Goal: Task Accomplishment & Management: Manage account settings

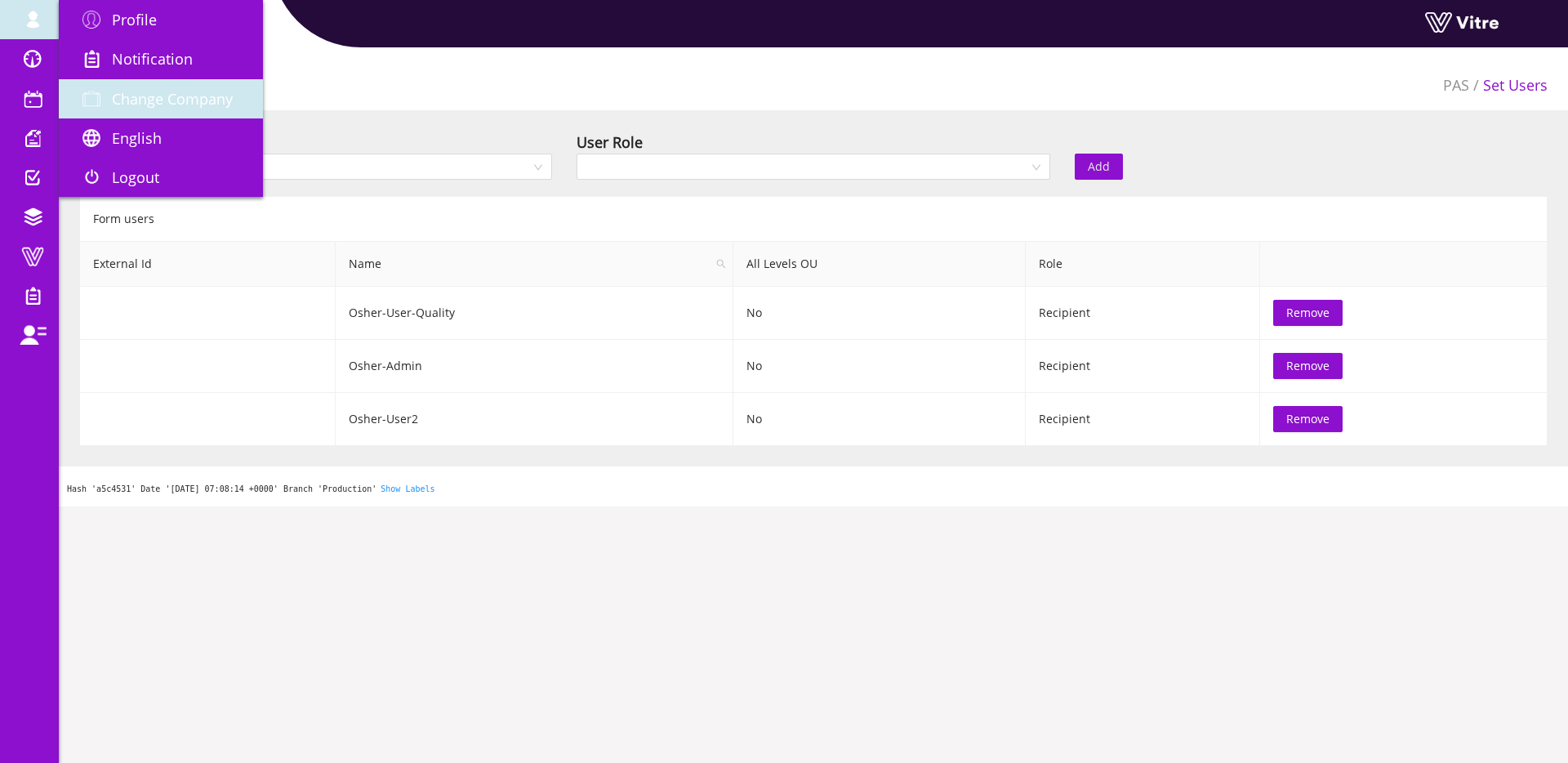
click at [130, 103] on span "Change Company" at bounding box center [172, 99] width 121 height 19
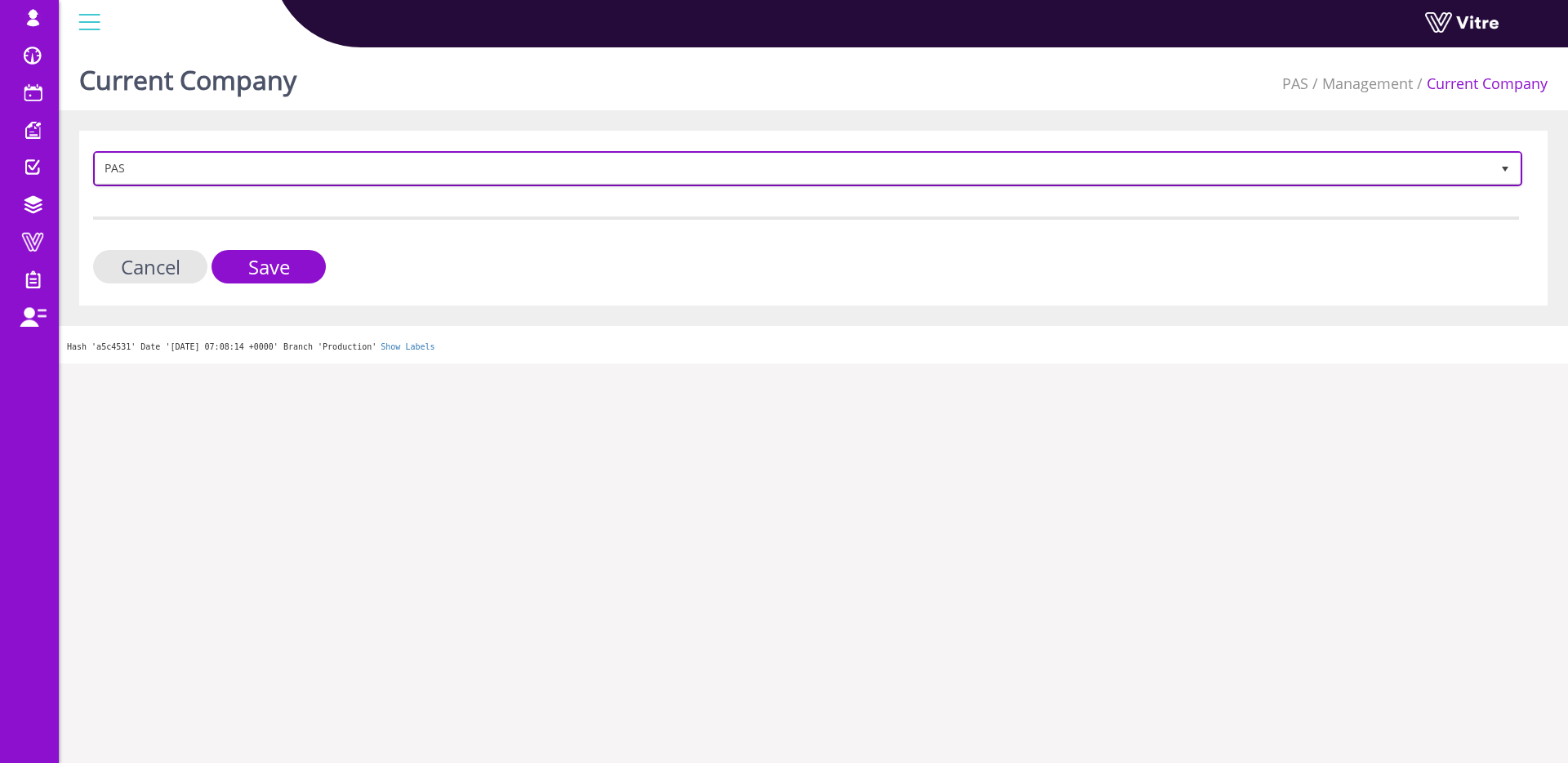
click at [360, 172] on span "PAS" at bounding box center [793, 168] width 1395 height 29
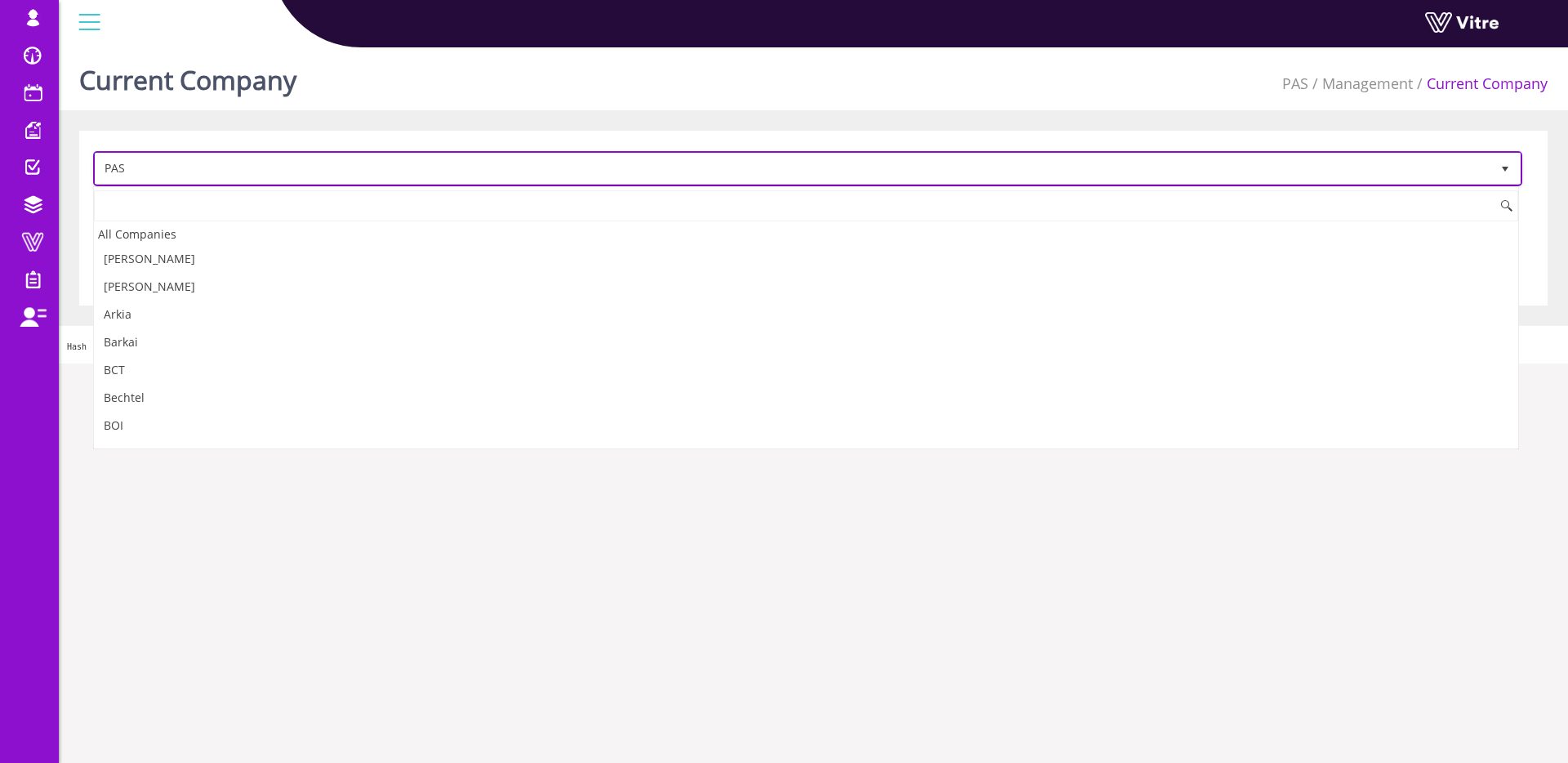
scroll to position [1411, 0]
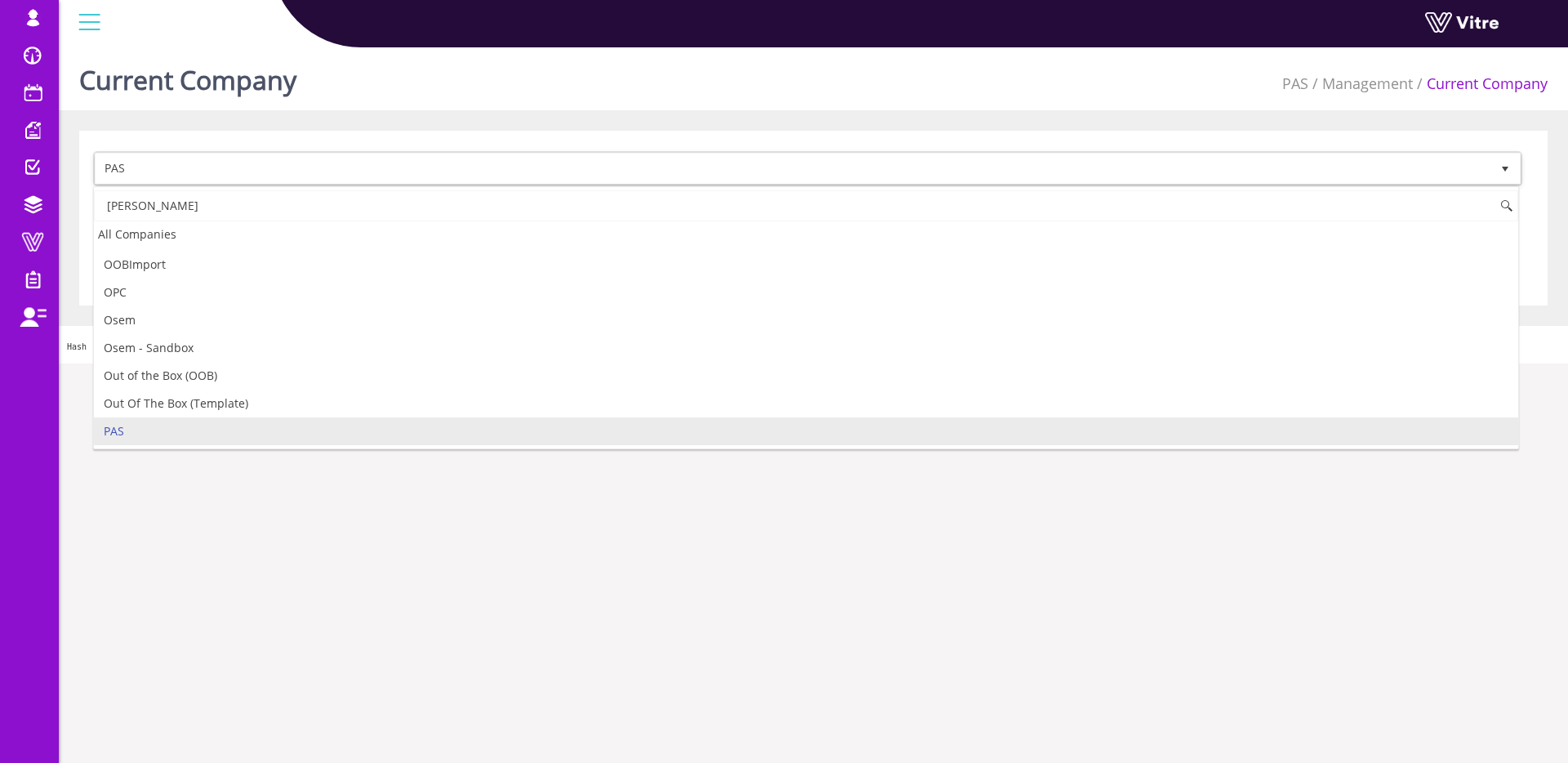
type input "י"
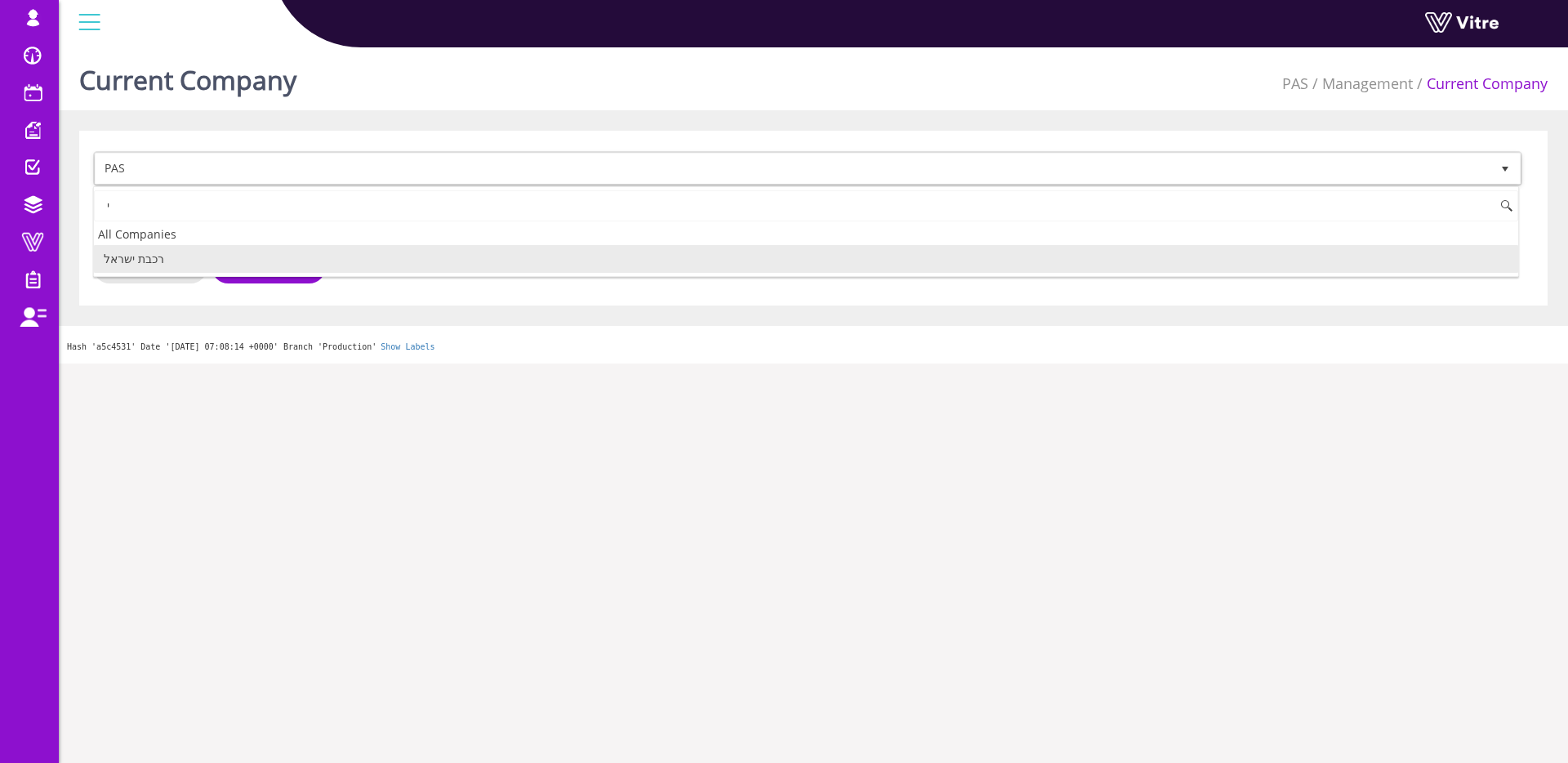
scroll to position [0, 0]
click at [256, 268] on li "HaifaSafe" at bounding box center [806, 259] width 1425 height 28
type input "haifa"
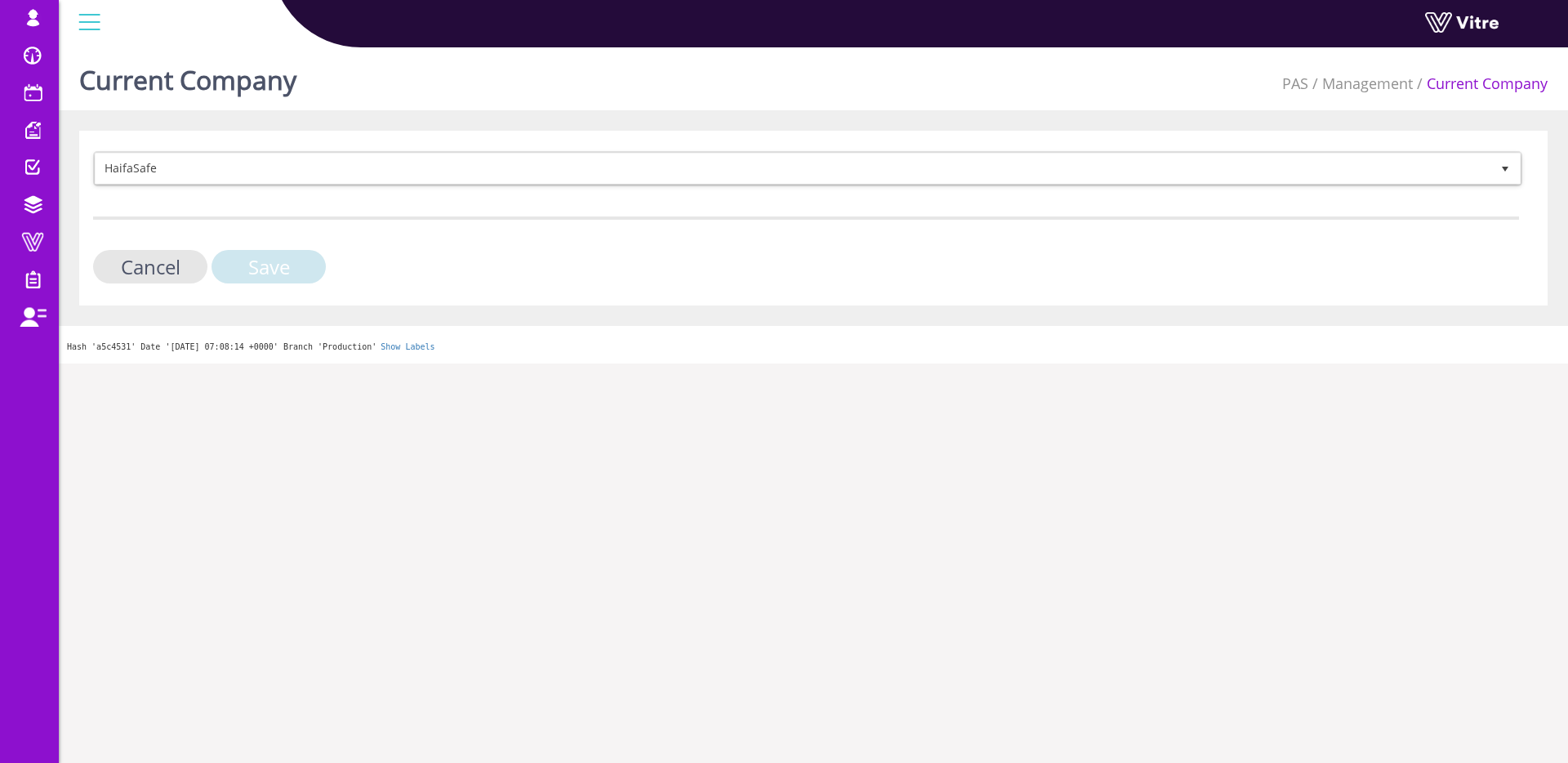
click at [256, 268] on input "Save" at bounding box center [269, 267] width 114 height 34
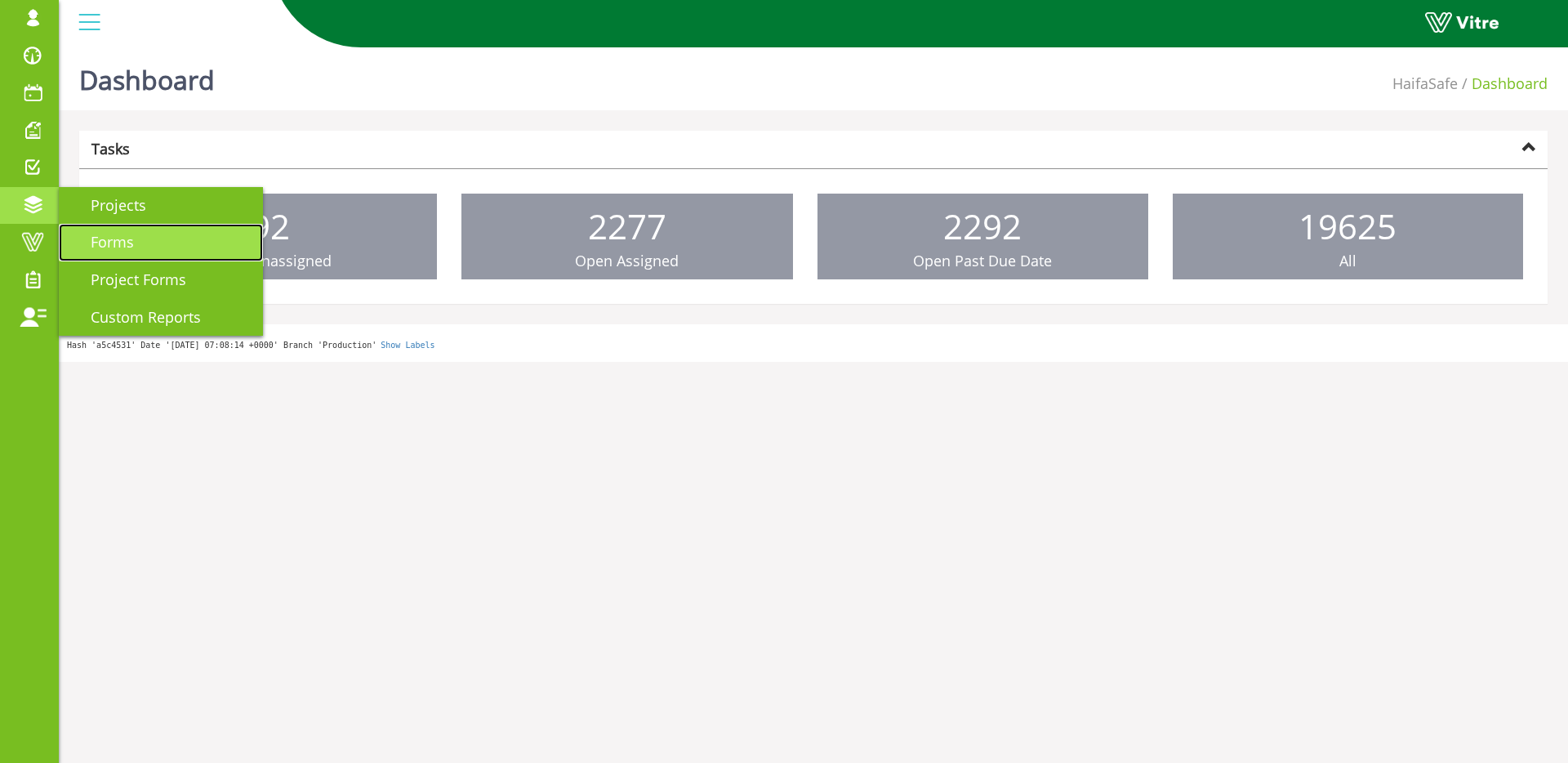
drag, startPoint x: 88, startPoint y: 236, endPoint x: 113, endPoint y: 233, distance: 25.2
click at [88, 236] on span "Forms" at bounding box center [102, 242] width 63 height 19
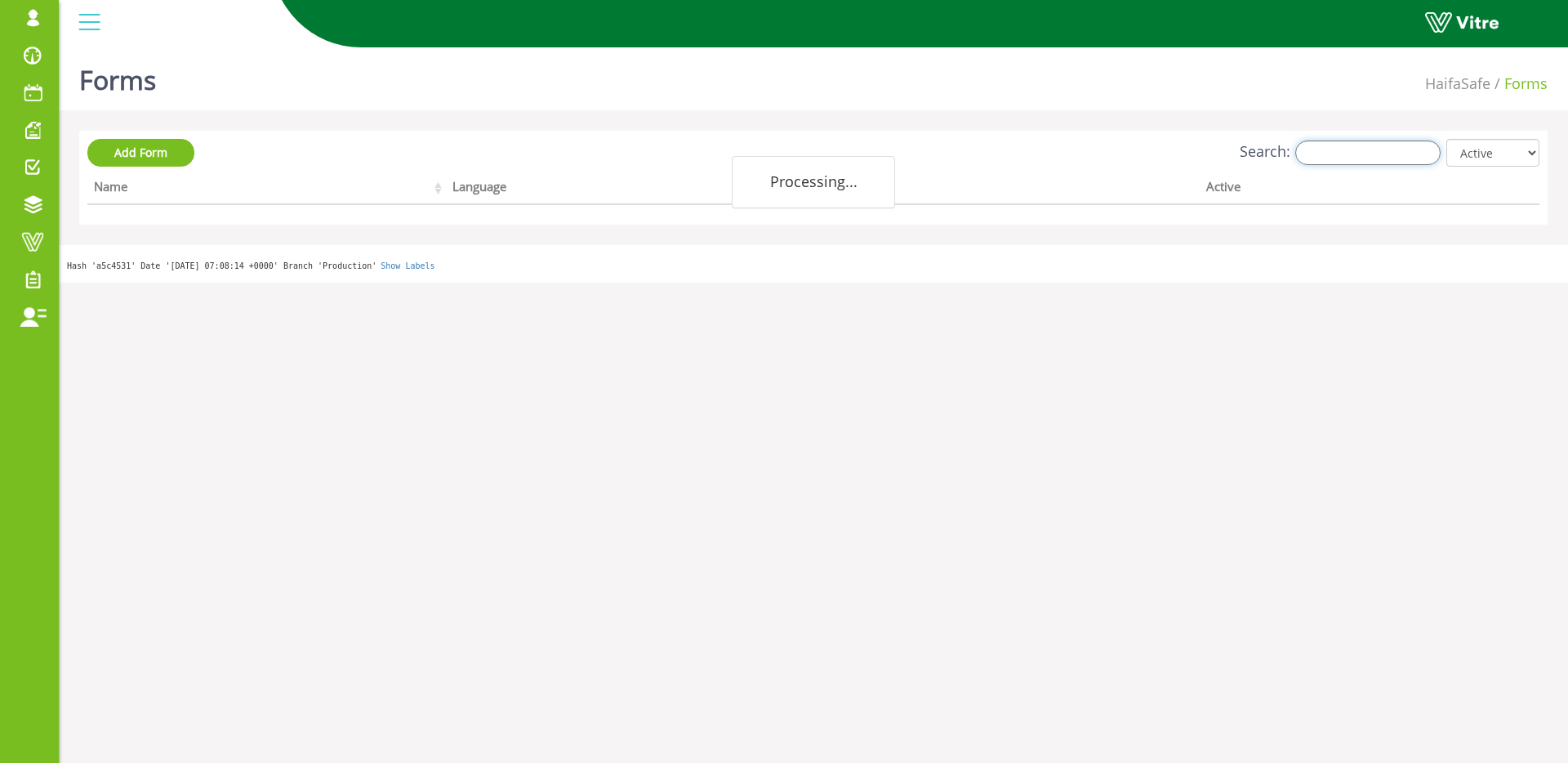
click at [1354, 159] on input "Search:" at bounding box center [1368, 152] width 145 height 24
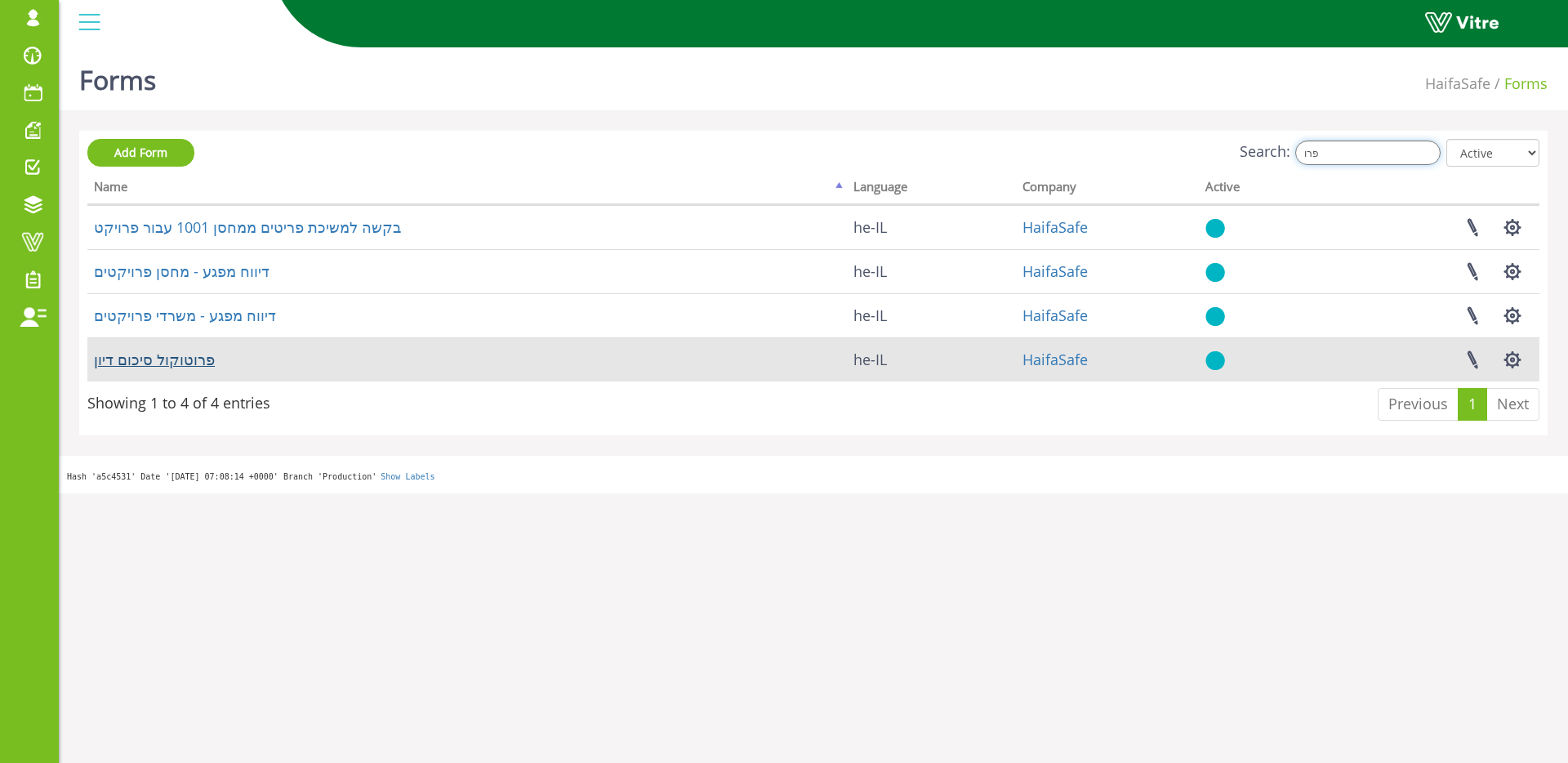
type input "פרו"
click at [160, 359] on link "פרוטוקול סיכום דיון" at bounding box center [154, 360] width 121 height 19
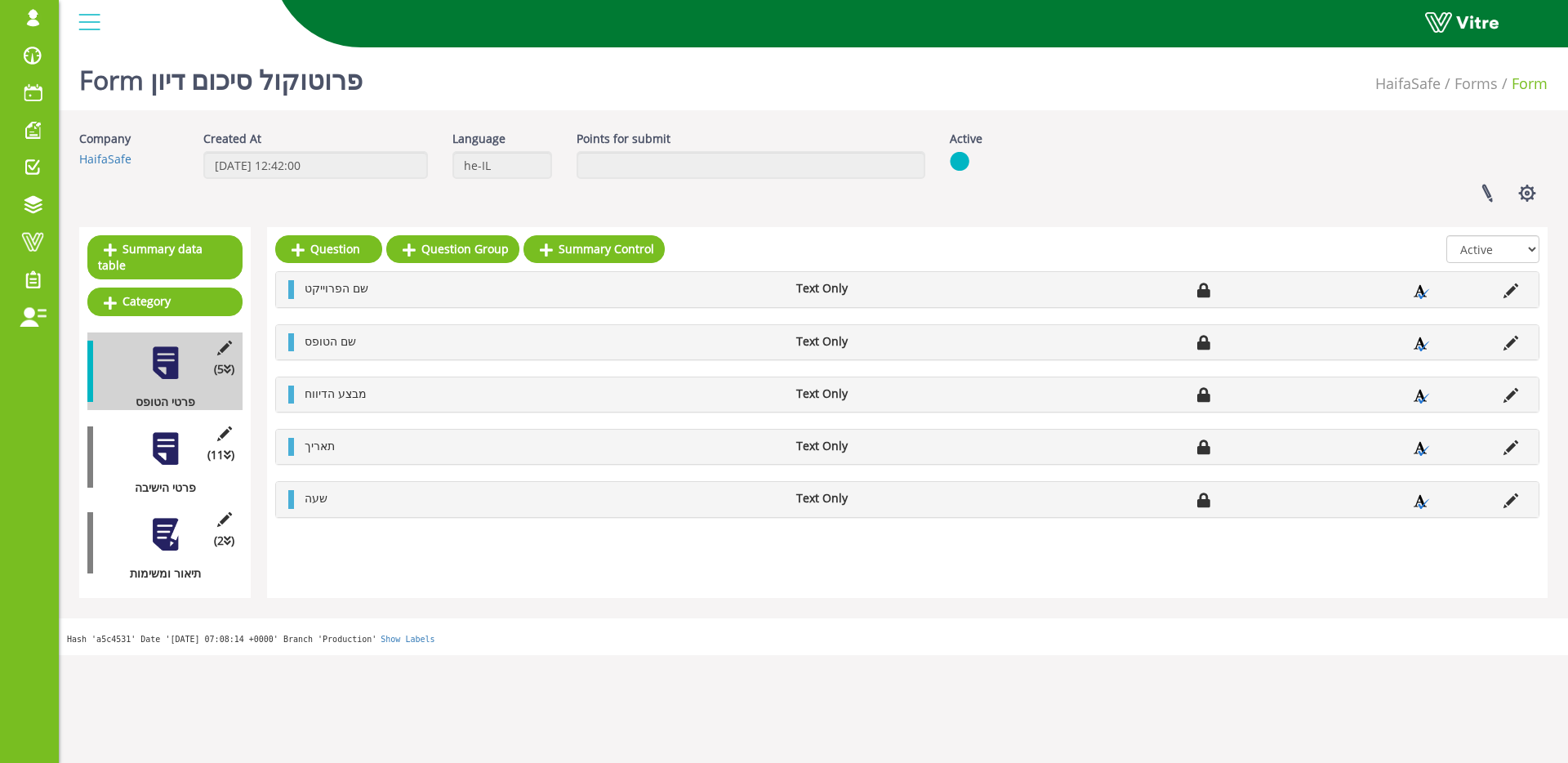
click at [177, 450] on div at bounding box center [165, 449] width 37 height 37
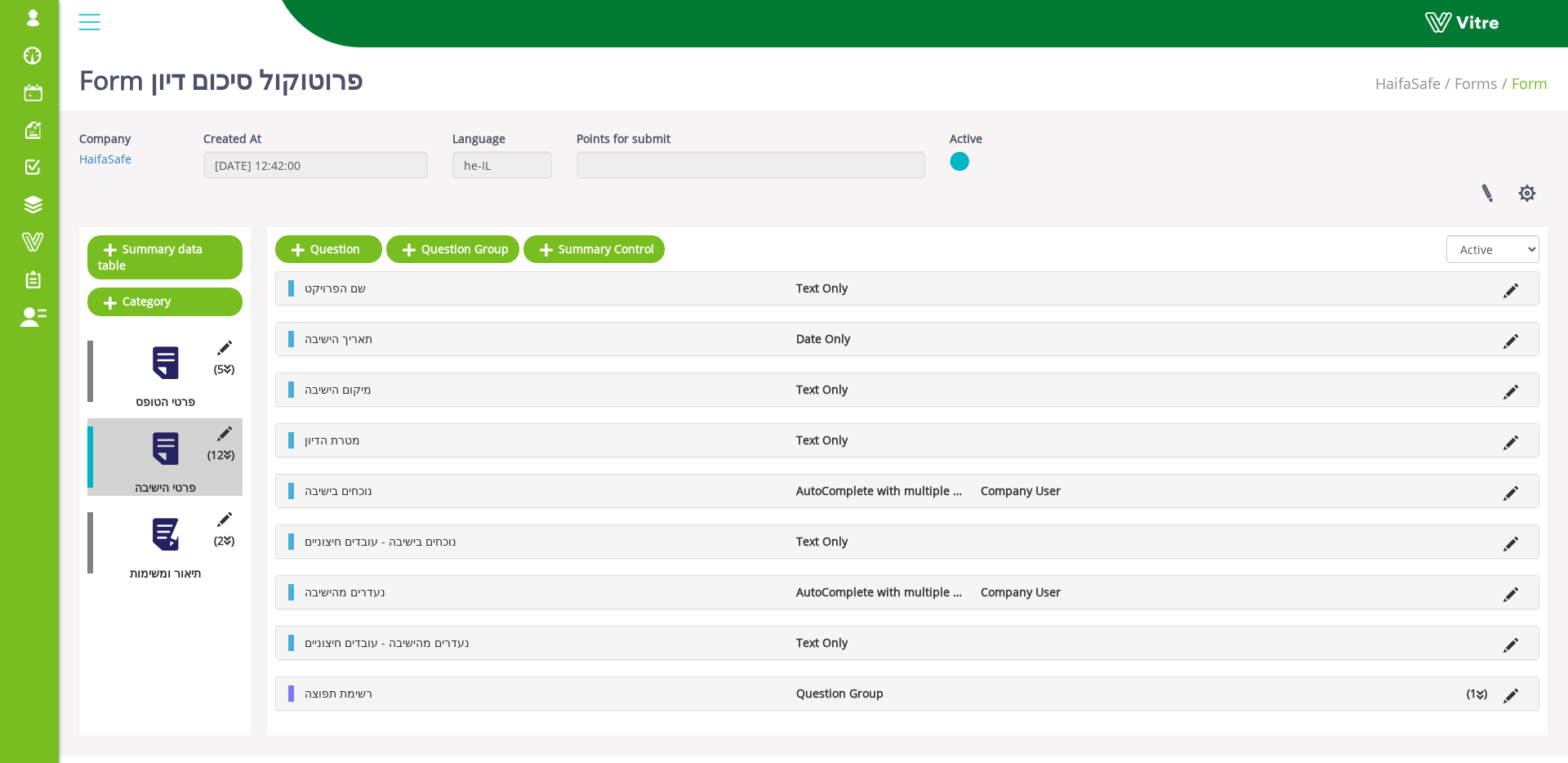
click at [164, 539] on div at bounding box center [165, 535] width 37 height 37
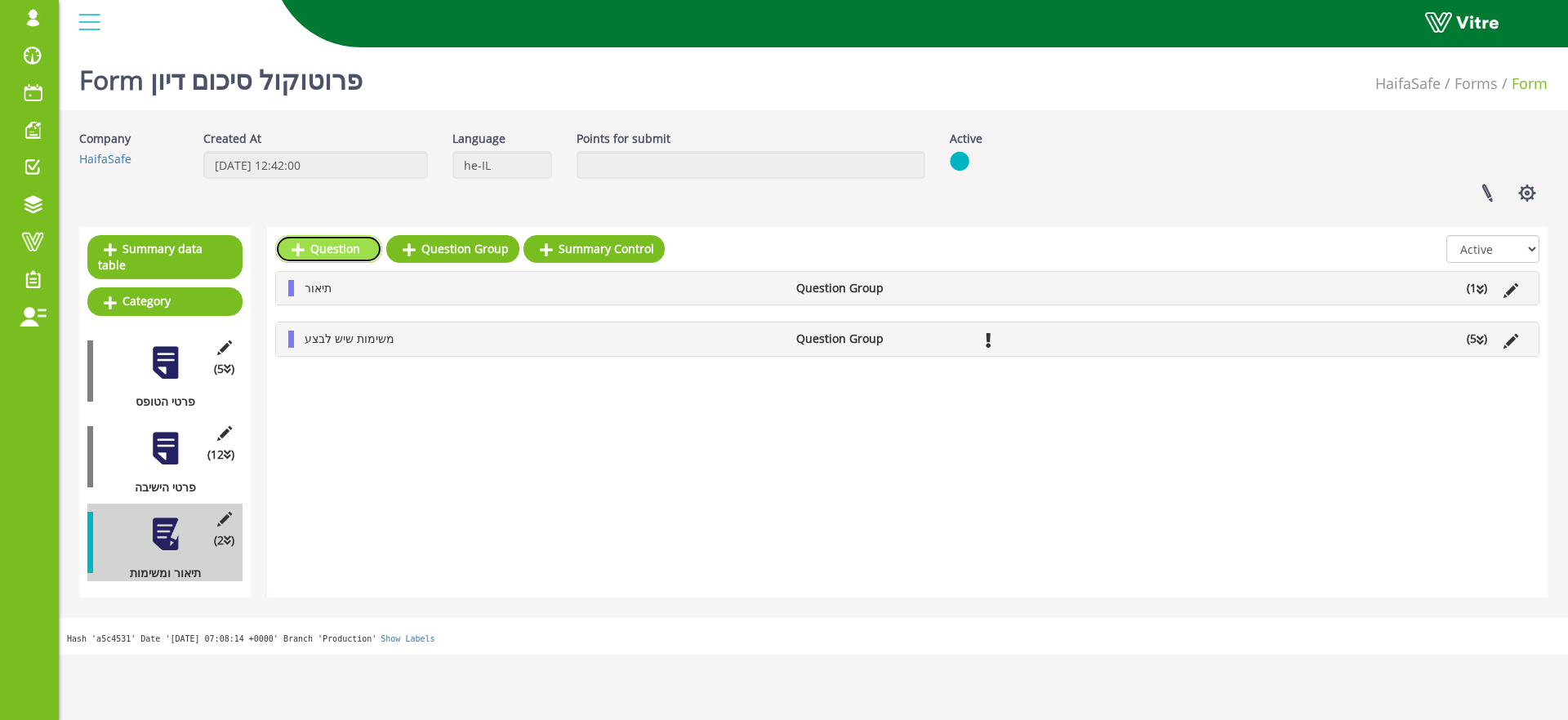
click at [340, 246] on link "Question" at bounding box center [329, 248] width 107 height 28
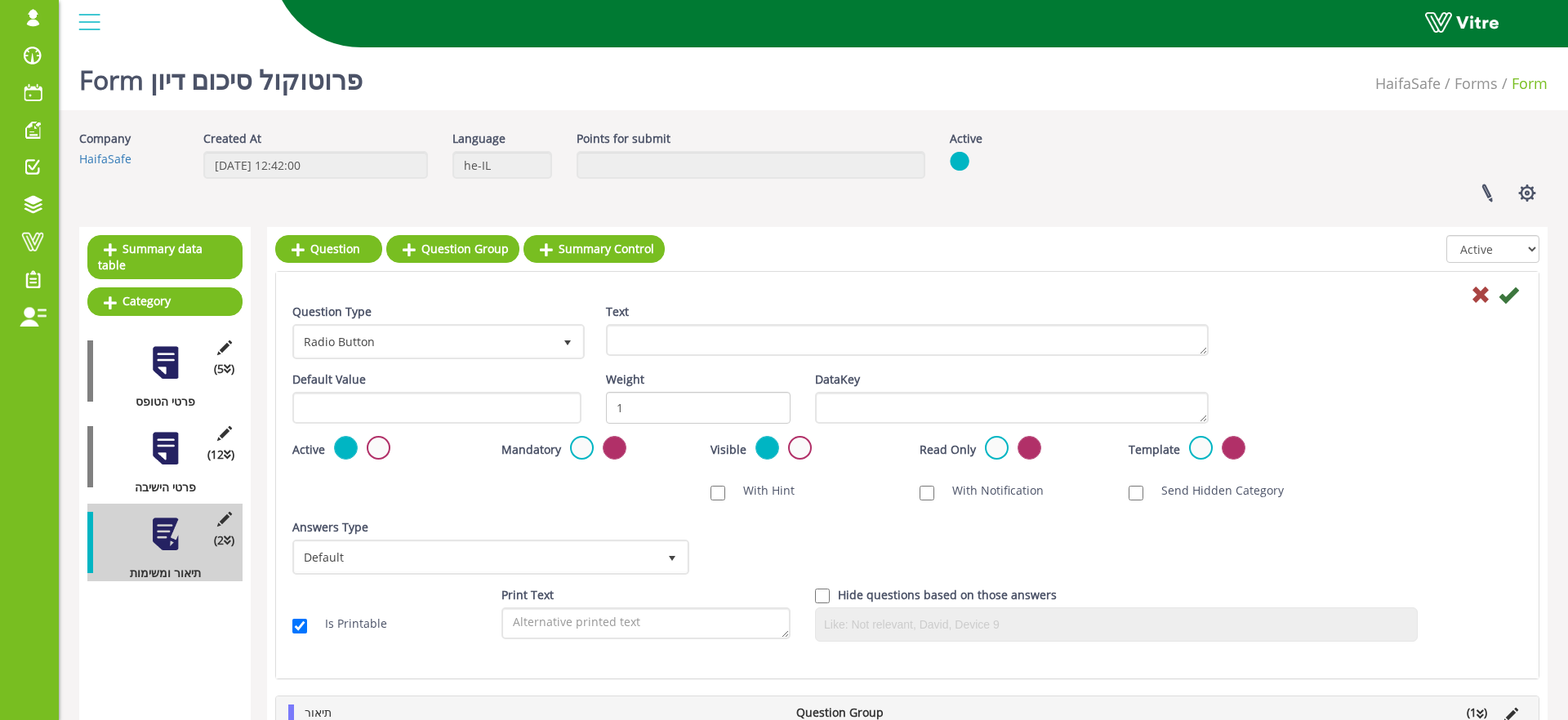
drag, startPoint x: 737, startPoint y: 365, endPoint x: 730, endPoint y: 343, distance: 23.1
click at [736, 365] on div "Text" at bounding box center [907, 335] width 627 height 65
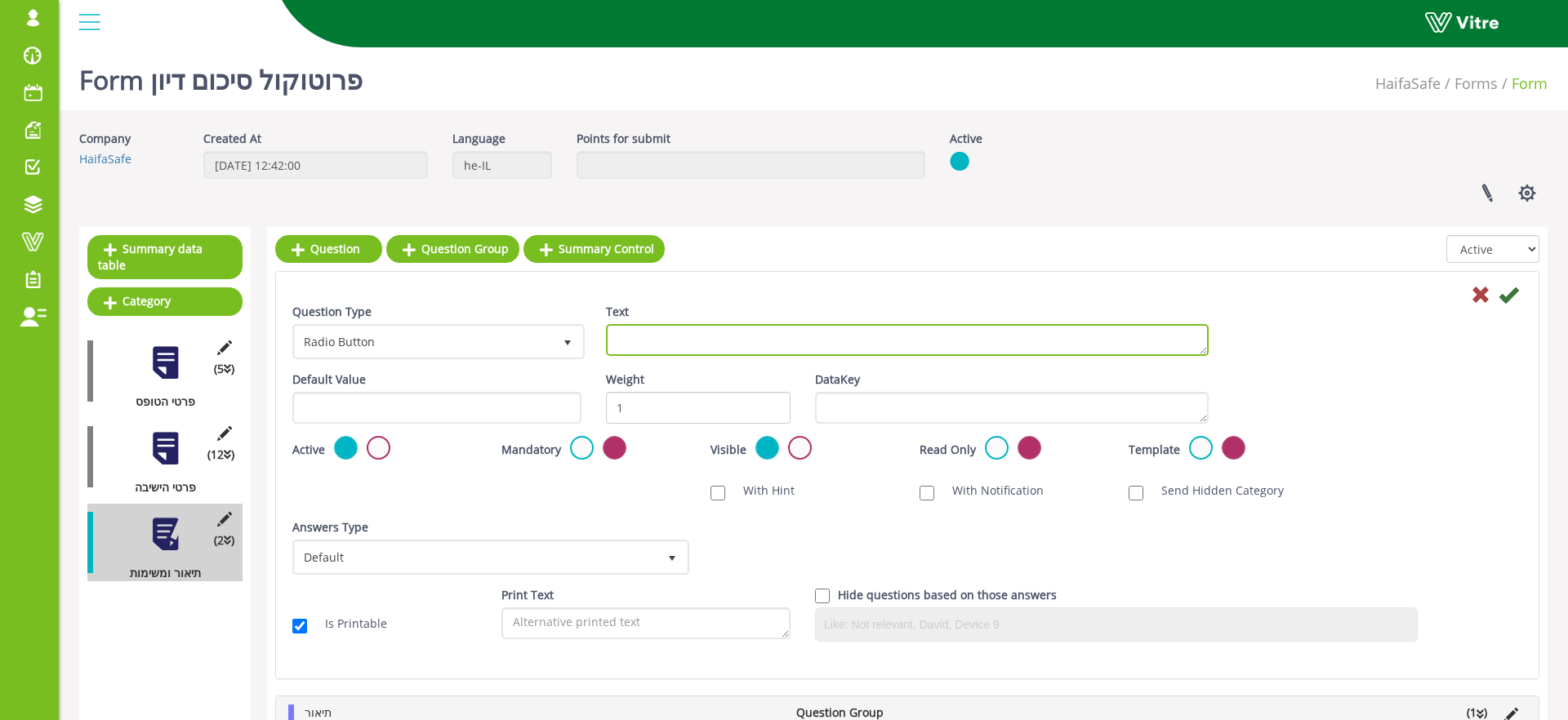
click at [729, 340] on textarea "Text" at bounding box center [908, 339] width 603 height 32
type textarea "חתימה"
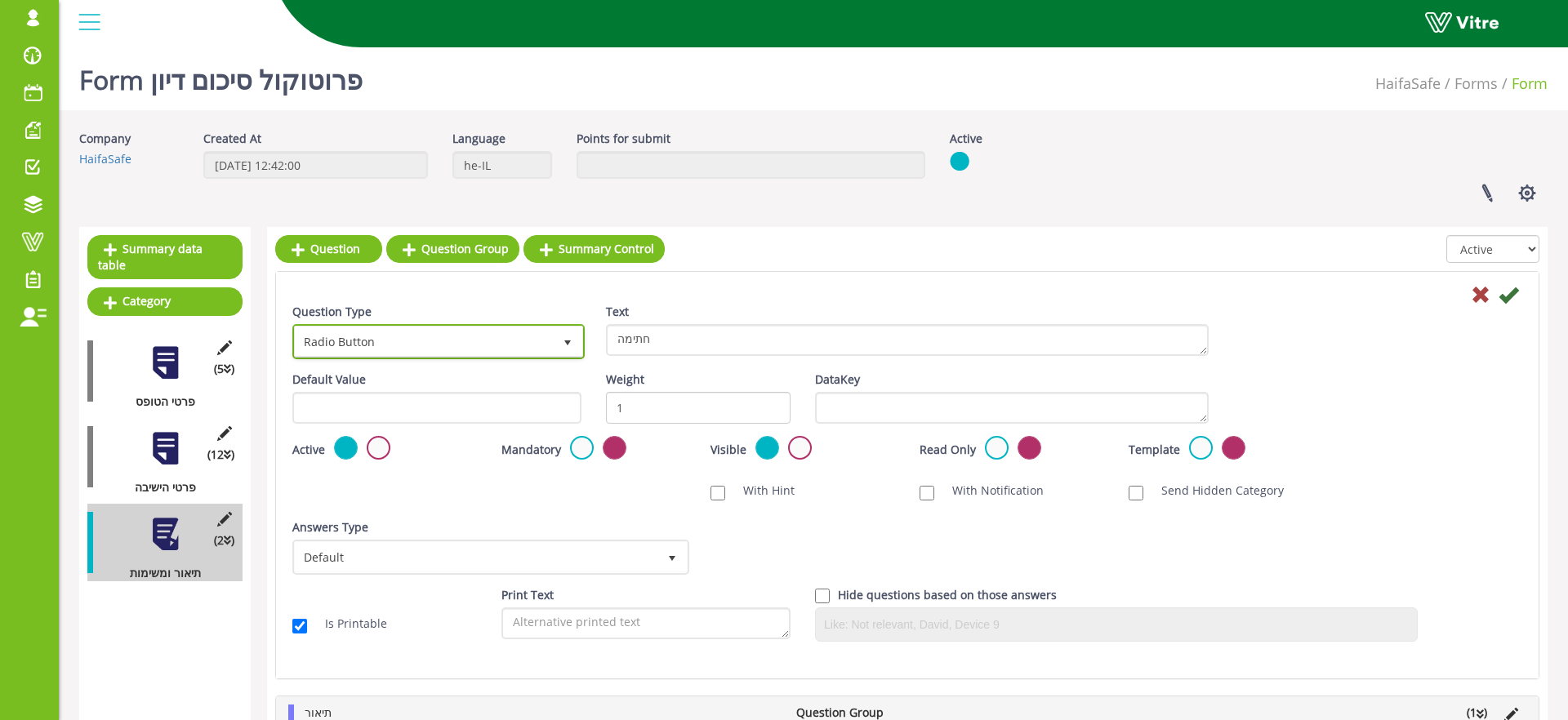
click at [420, 340] on span "Radio Button" at bounding box center [423, 341] width 258 height 29
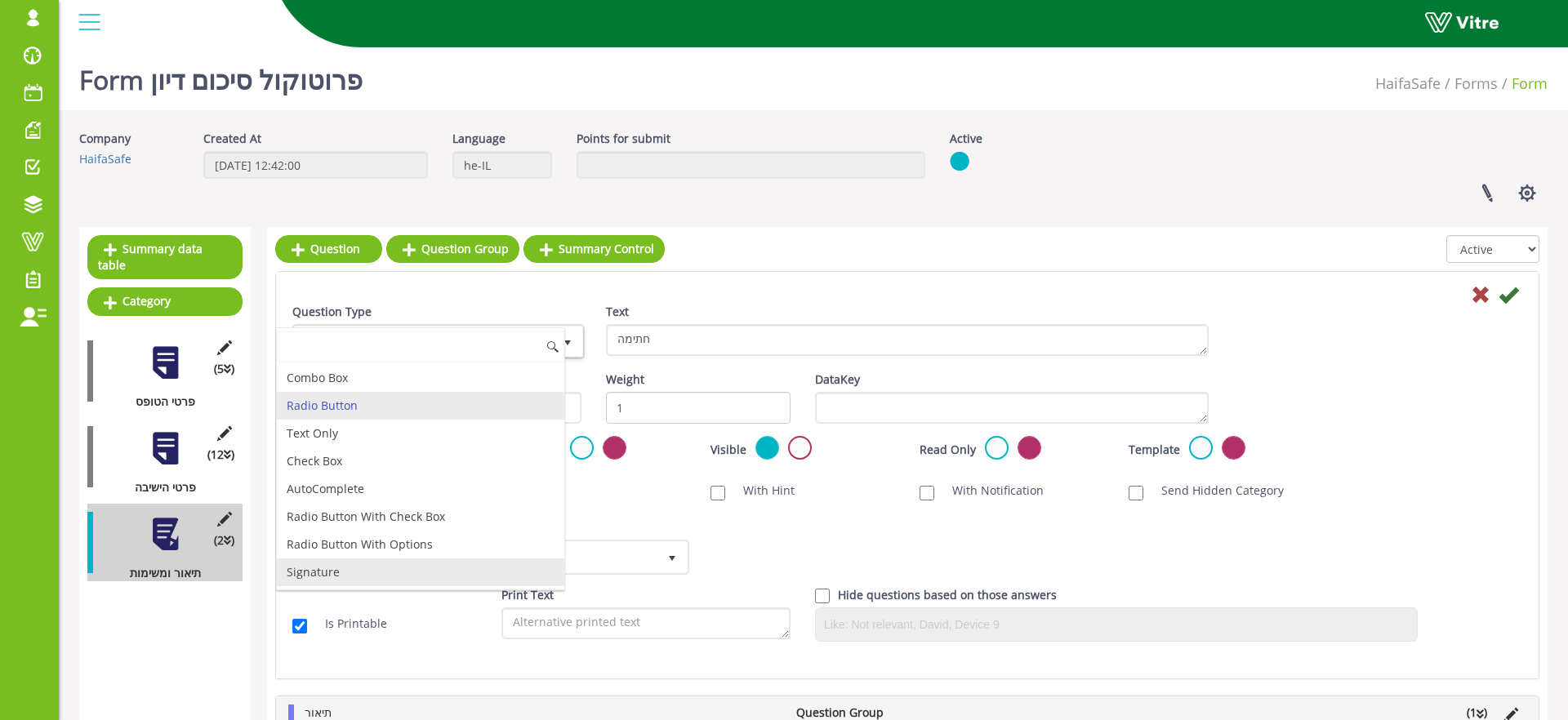
drag, startPoint x: 351, startPoint y: 566, endPoint x: 423, endPoint y: 539, distance: 76.9
click at [352, 566] on li "Signature" at bounding box center [420, 572] width 287 height 28
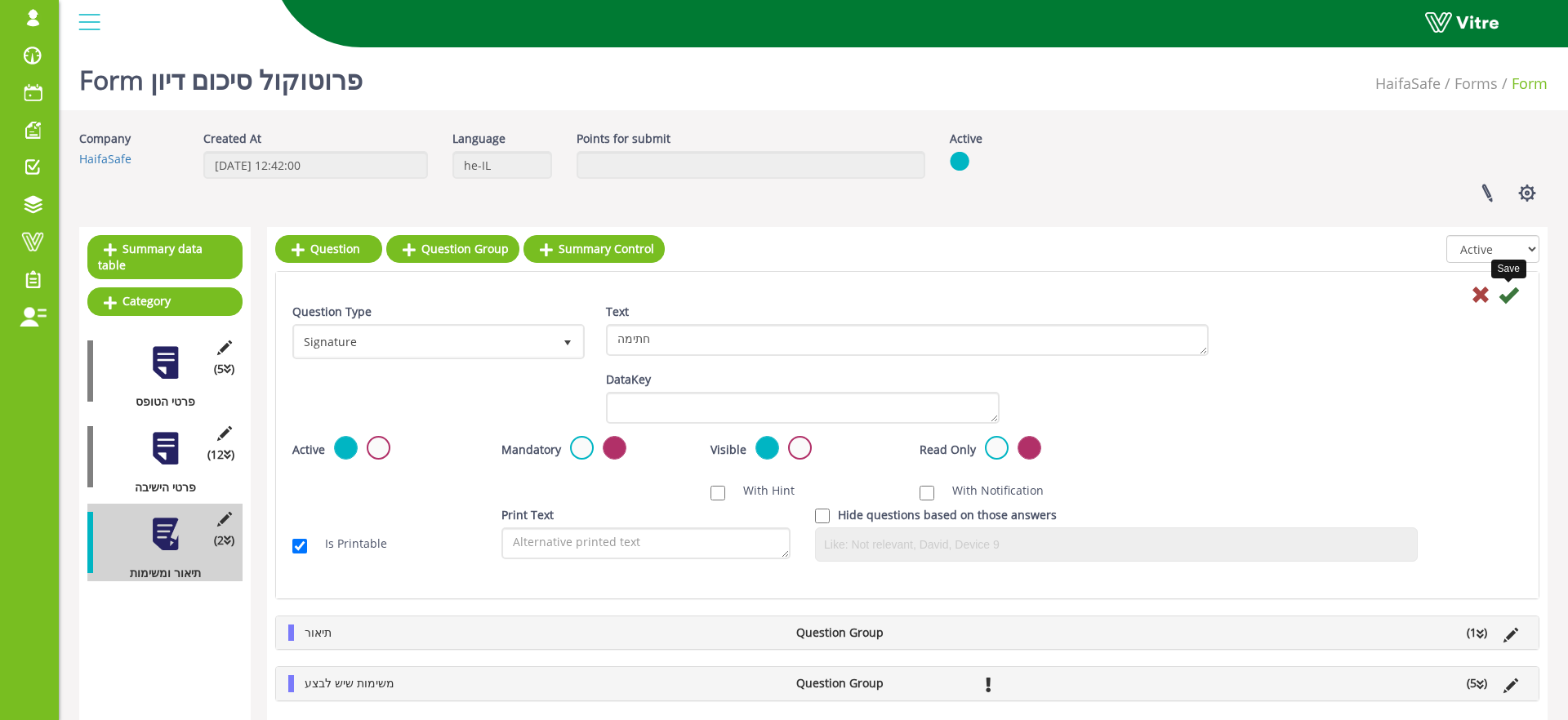
click at [1510, 299] on icon at bounding box center [1509, 295] width 19 height 19
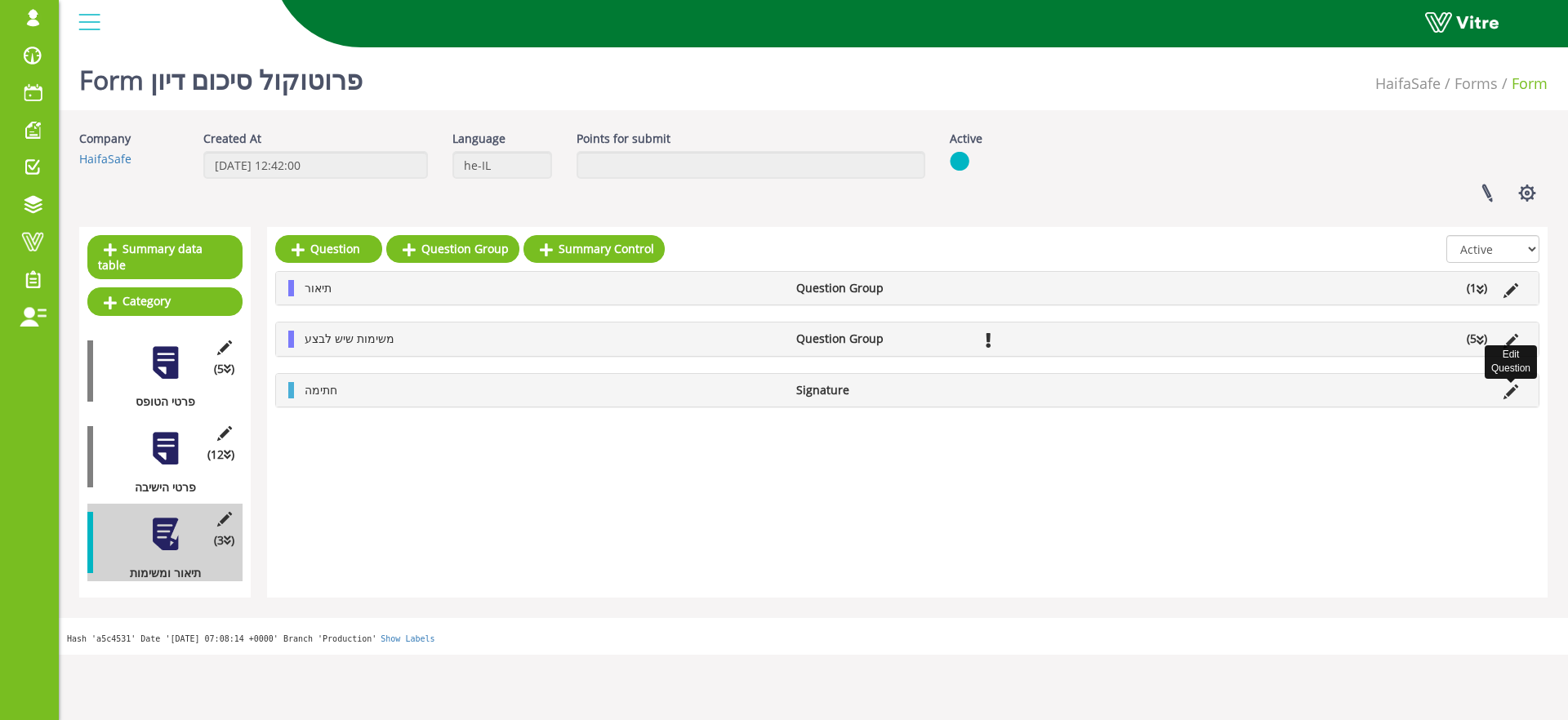
click at [1513, 389] on icon at bounding box center [1511, 391] width 15 height 14
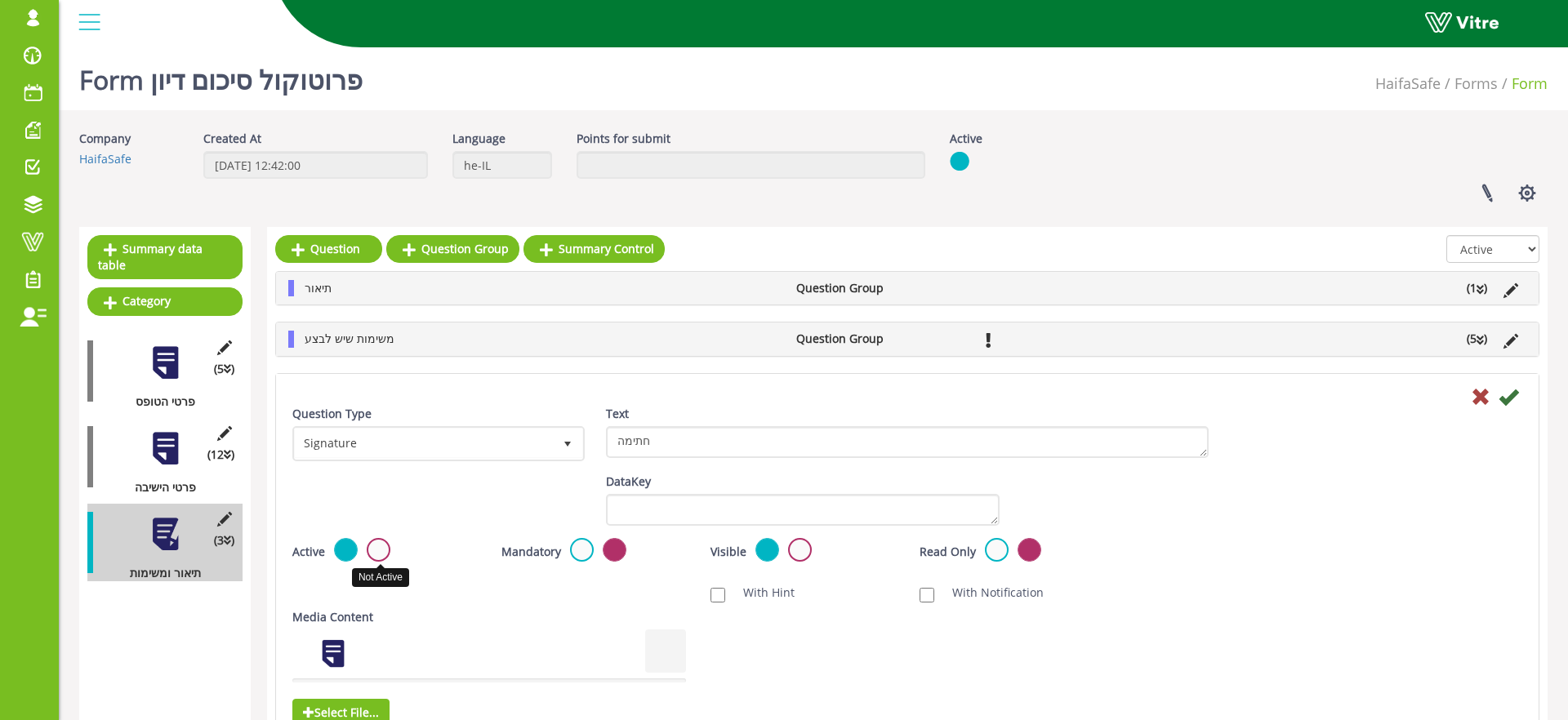
click at [377, 555] on label at bounding box center [378, 550] width 24 height 24
click at [0, 0] on input "radio" at bounding box center [0, 0] width 0 height 0
click at [1506, 397] on icon at bounding box center [1509, 397] width 19 height 19
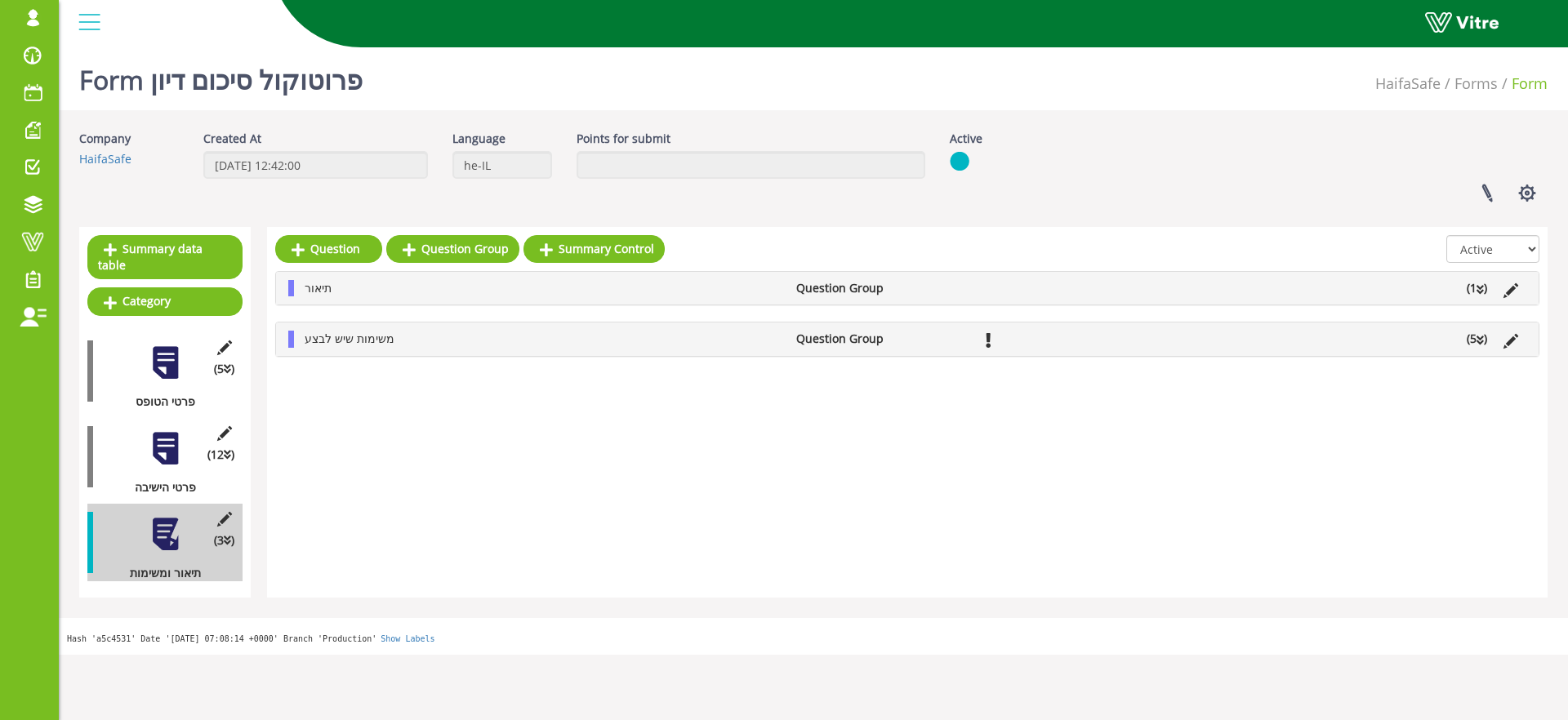
click at [170, 440] on div at bounding box center [165, 448] width 37 height 37
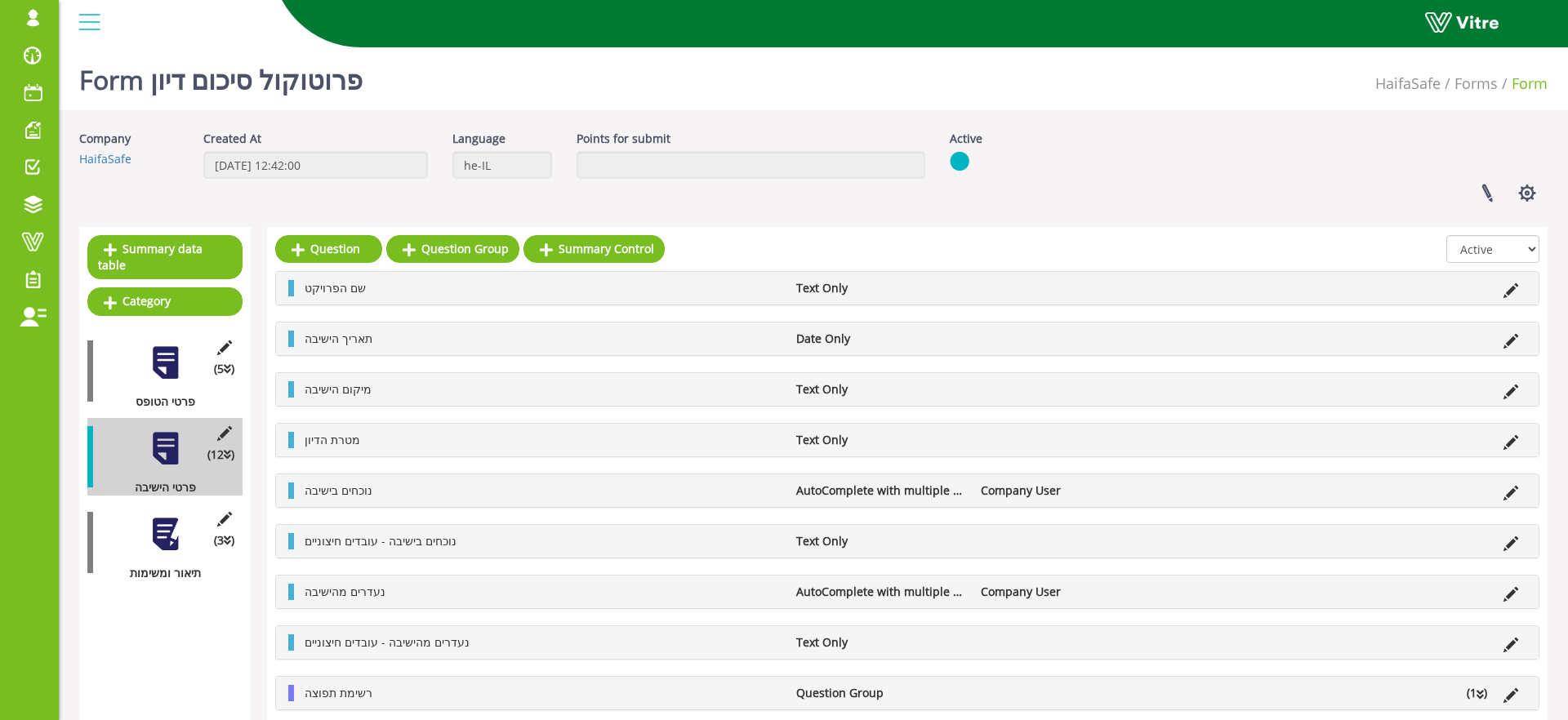
scroll to position [72, 0]
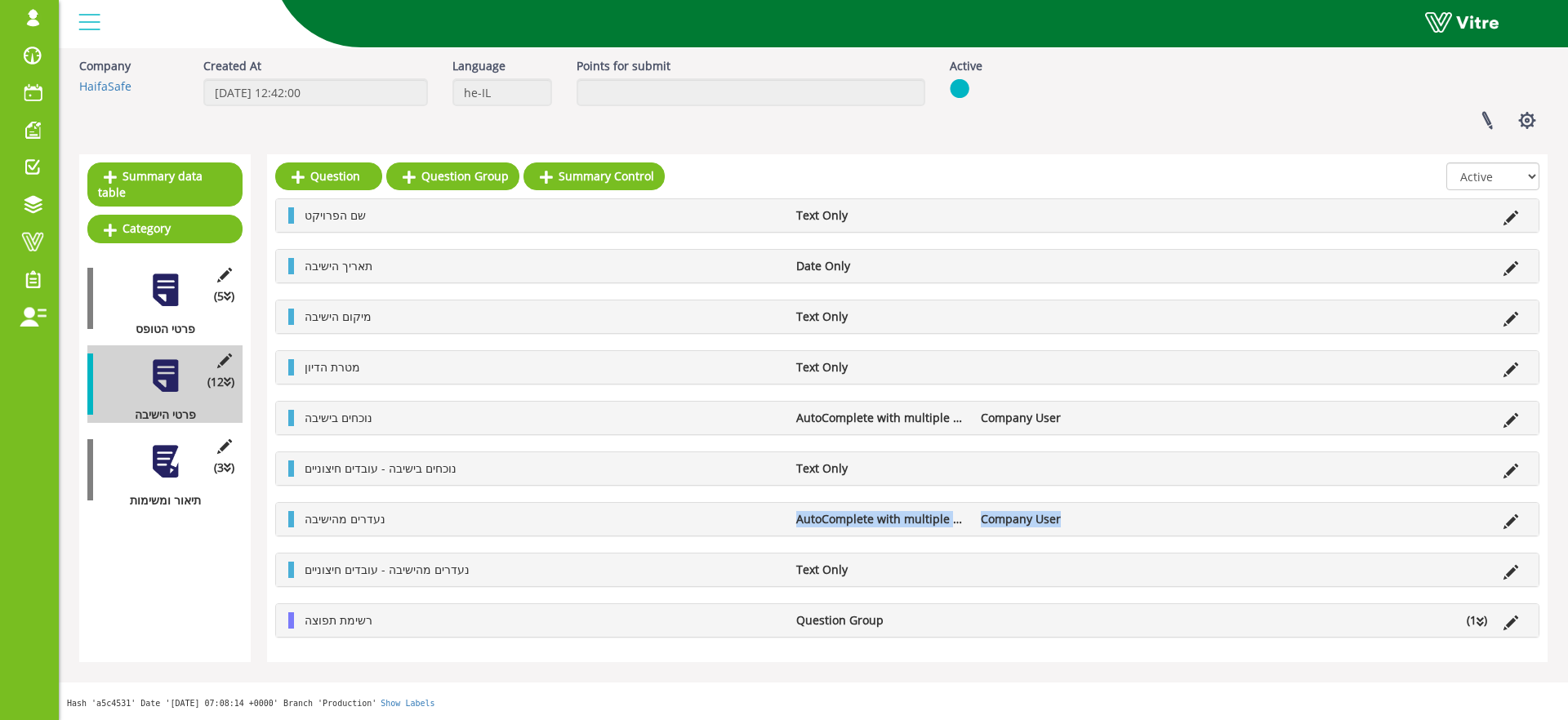
drag, startPoint x: 772, startPoint y: 521, endPoint x: 1101, endPoint y: 523, distance: 329.0
click at [1098, 524] on ul "נעדרים מהישיבה AutoComplete with multiple values Company User" at bounding box center [912, 519] width 1231 height 16
click at [1104, 523] on li "Company User" at bounding box center [1064, 519] width 185 height 16
drag, startPoint x: 778, startPoint y: 521, endPoint x: 1167, endPoint y: 526, distance: 389.0
click at [1167, 526] on ul "נעדרים מהישיבה AutoComplete with multiple values Company User" at bounding box center [912, 519] width 1231 height 16
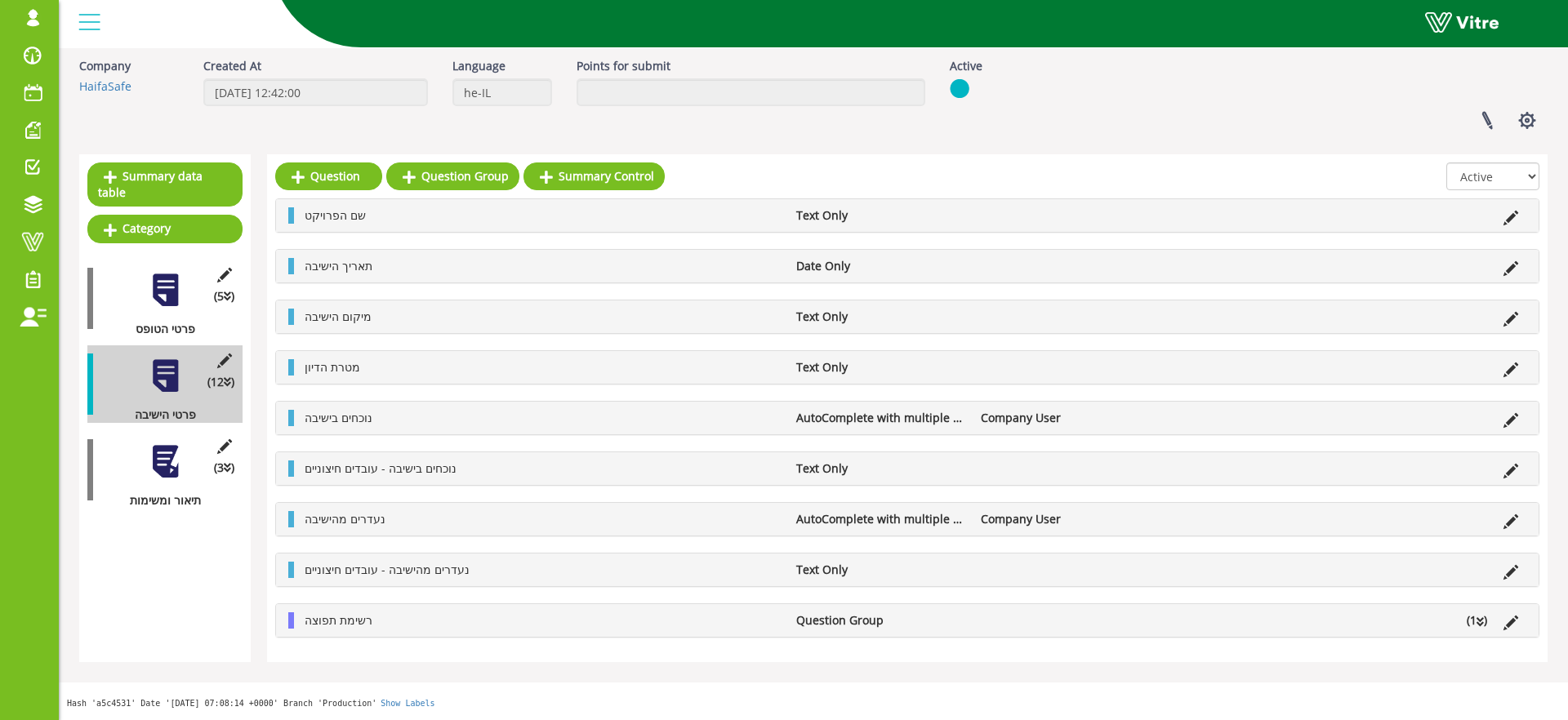
click at [1167, 526] on li at bounding box center [1173, 519] width 31 height 16
drag, startPoint x: 794, startPoint y: 413, endPoint x: 1123, endPoint y: 425, distance: 329.2
click at [1123, 425] on ul "נוכחים בישיבה AutoComplete with multiple values Company User" at bounding box center [912, 418] width 1231 height 16
click at [813, 436] on div "שם הפרויקט Text Only תאריך הישיבה Date Only מיקום הישיבה Text Only מטרת הדיון T…" at bounding box center [908, 418] width 1264 height 440
click at [1511, 419] on icon at bounding box center [1511, 420] width 15 height 14
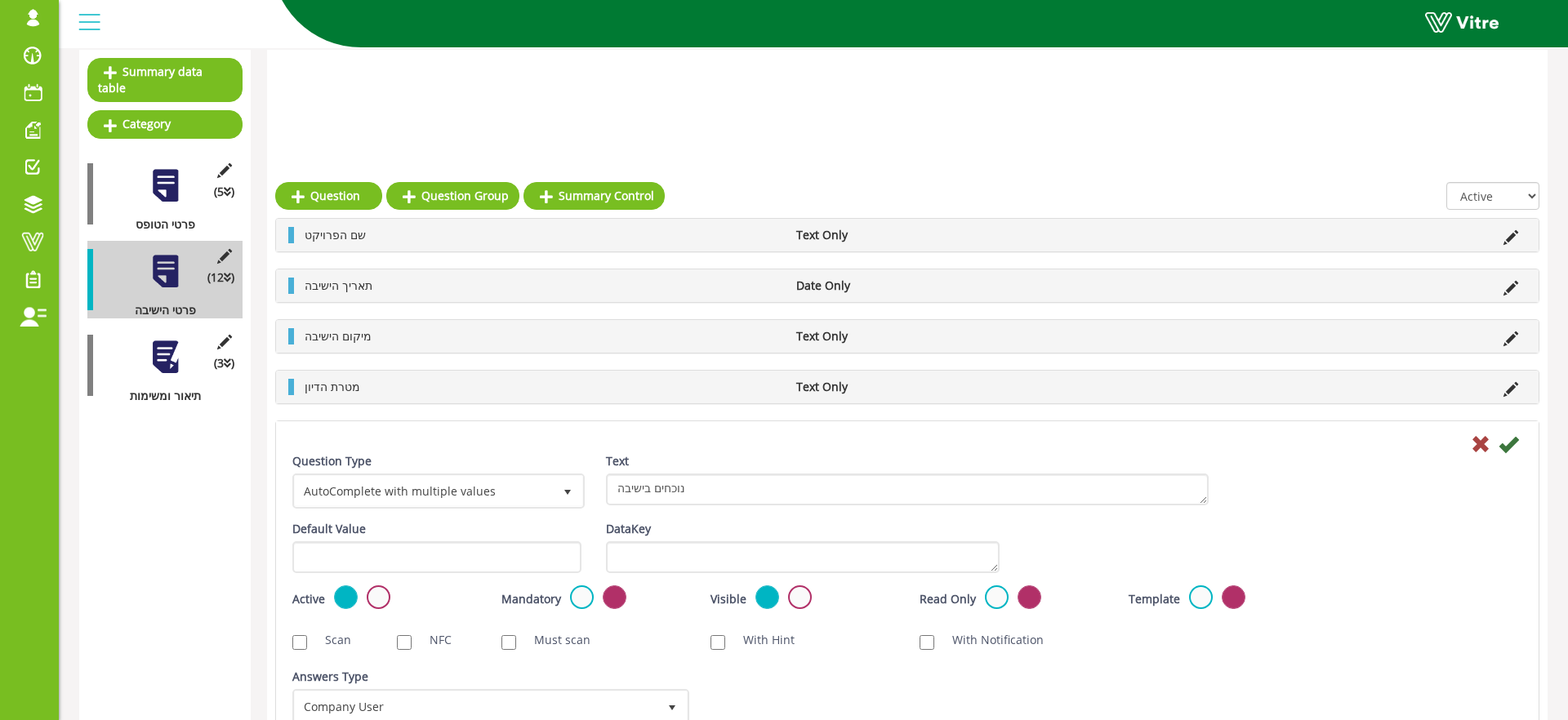
scroll to position [282, 0]
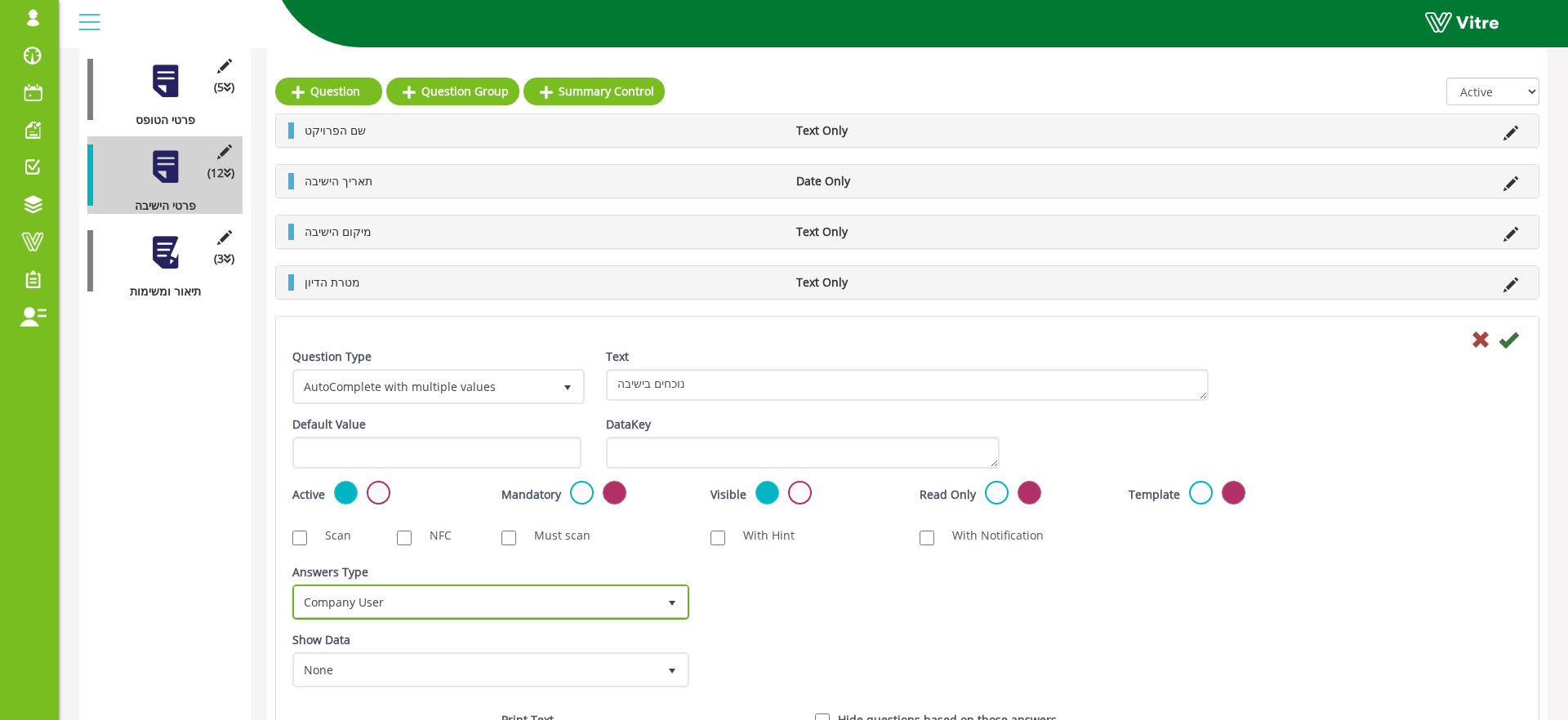
click at [455, 600] on span "Company User" at bounding box center [476, 602] width 363 height 29
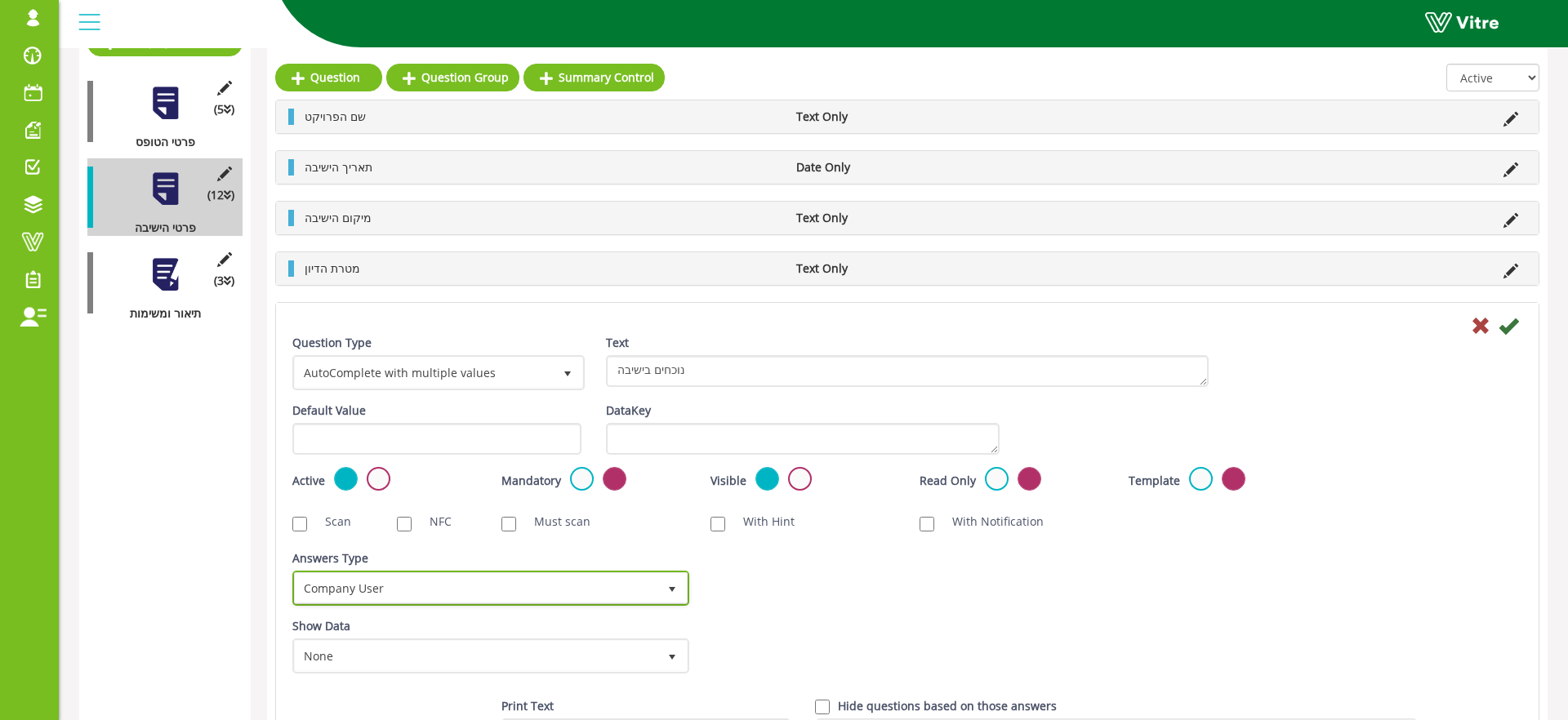
scroll to position [245, 0]
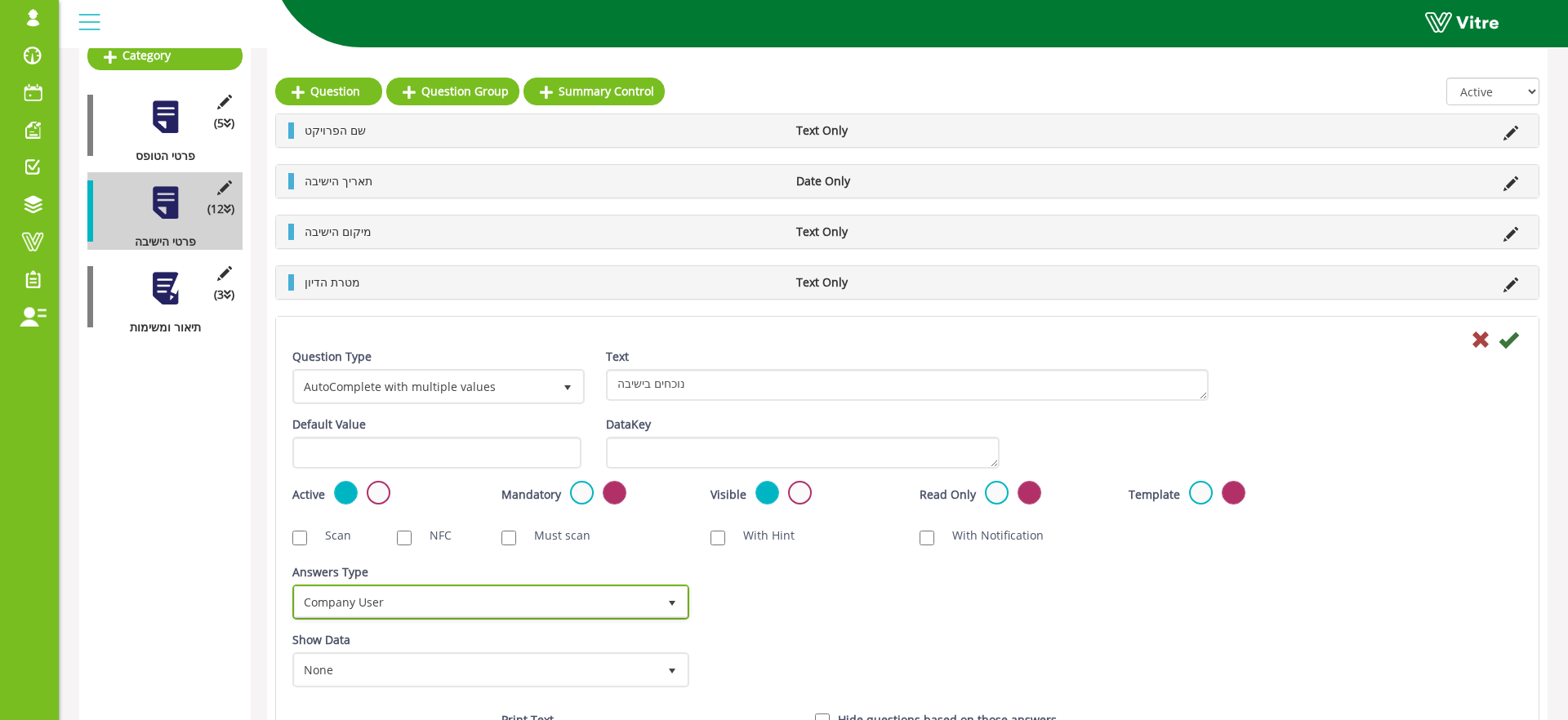
click at [377, 601] on span "Company User" at bounding box center [476, 602] width 363 height 29
drag, startPoint x: 236, startPoint y: 433, endPoint x: 278, endPoint y: 404, distance: 51.0
click at [237, 433] on div "Summary data table Category (5 ) פרטי הטופס (12 ) פרטי הישיבה (3 ) תיאור ומשימות" at bounding box center [164, 506] width 171 height 1051
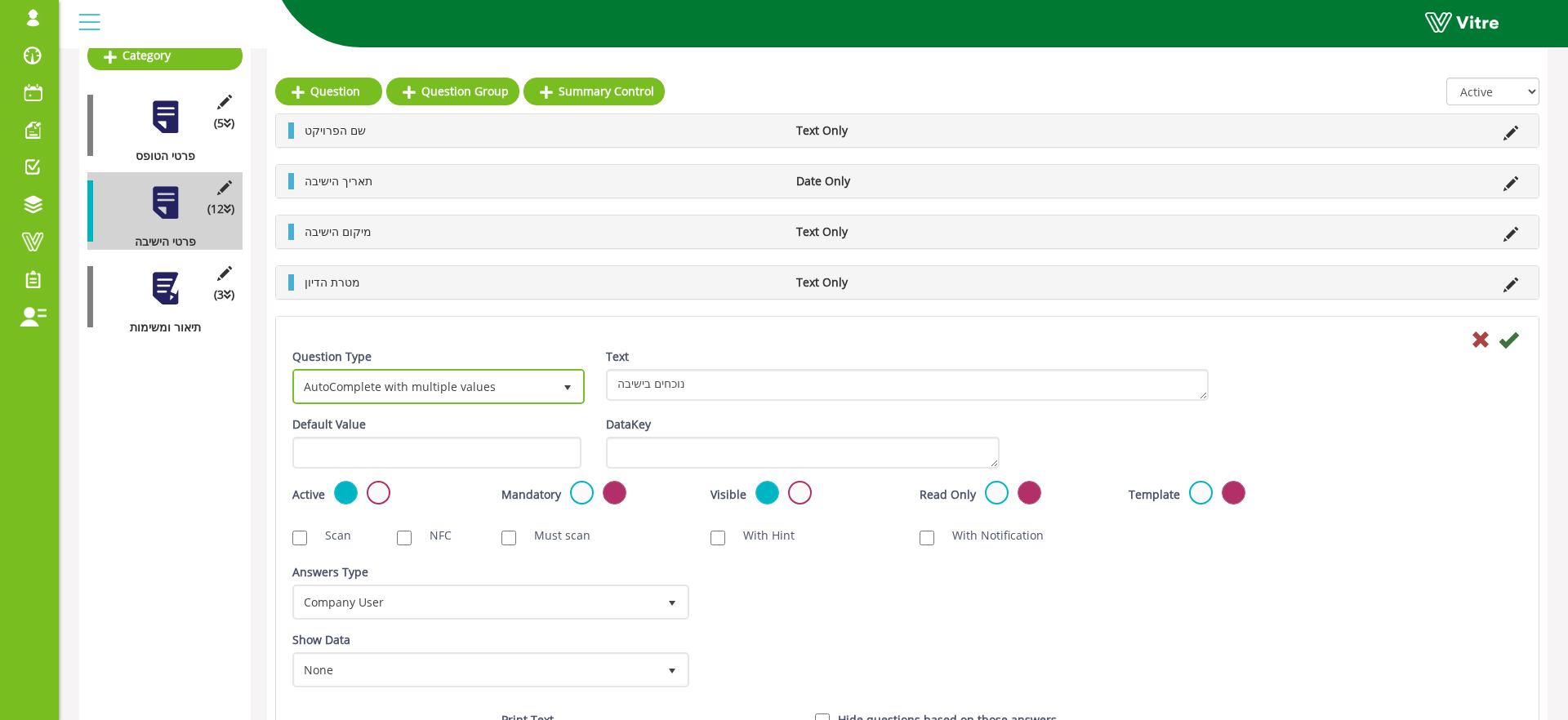
click at [312, 369] on span "AutoComplete with multiple values 37" at bounding box center [439, 387] width 293 height 35
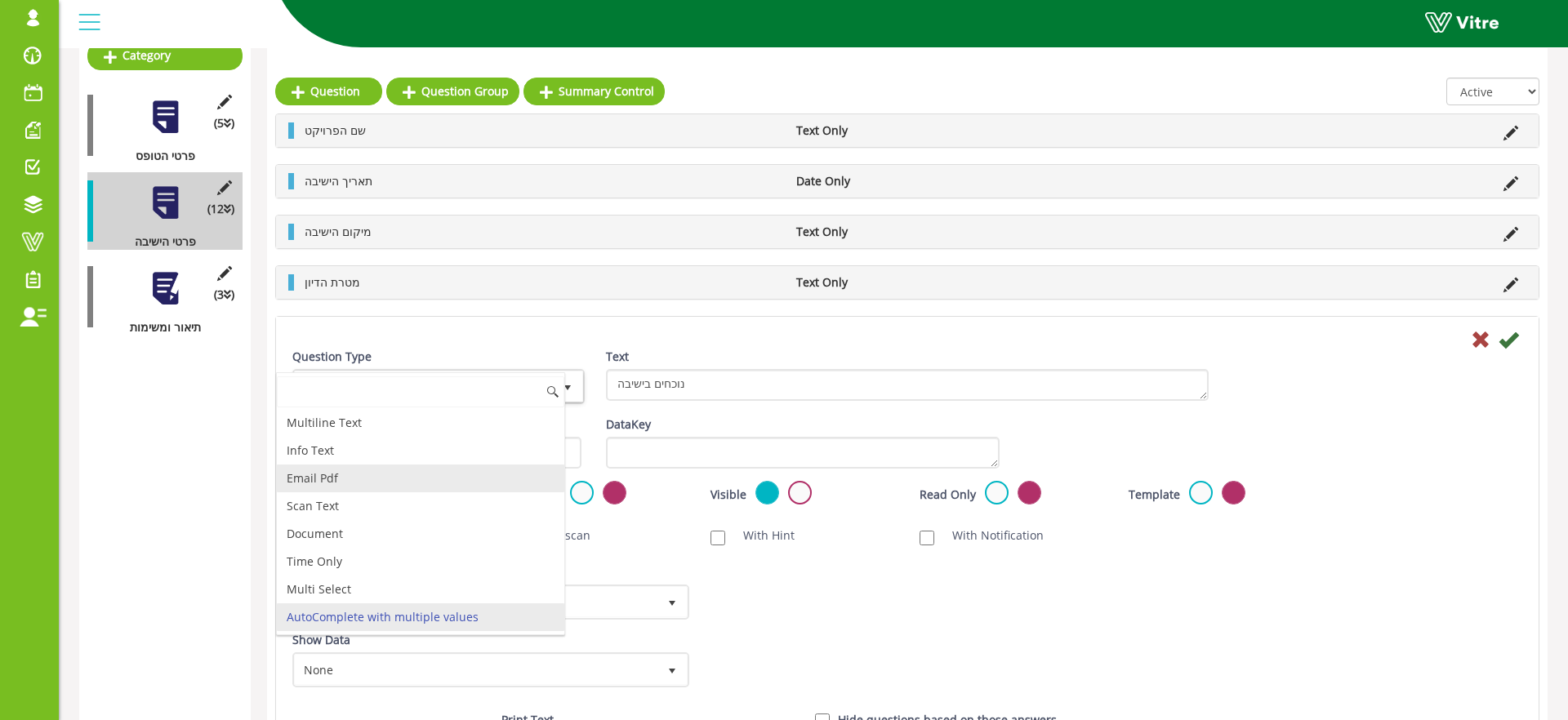
scroll to position [0, 0]
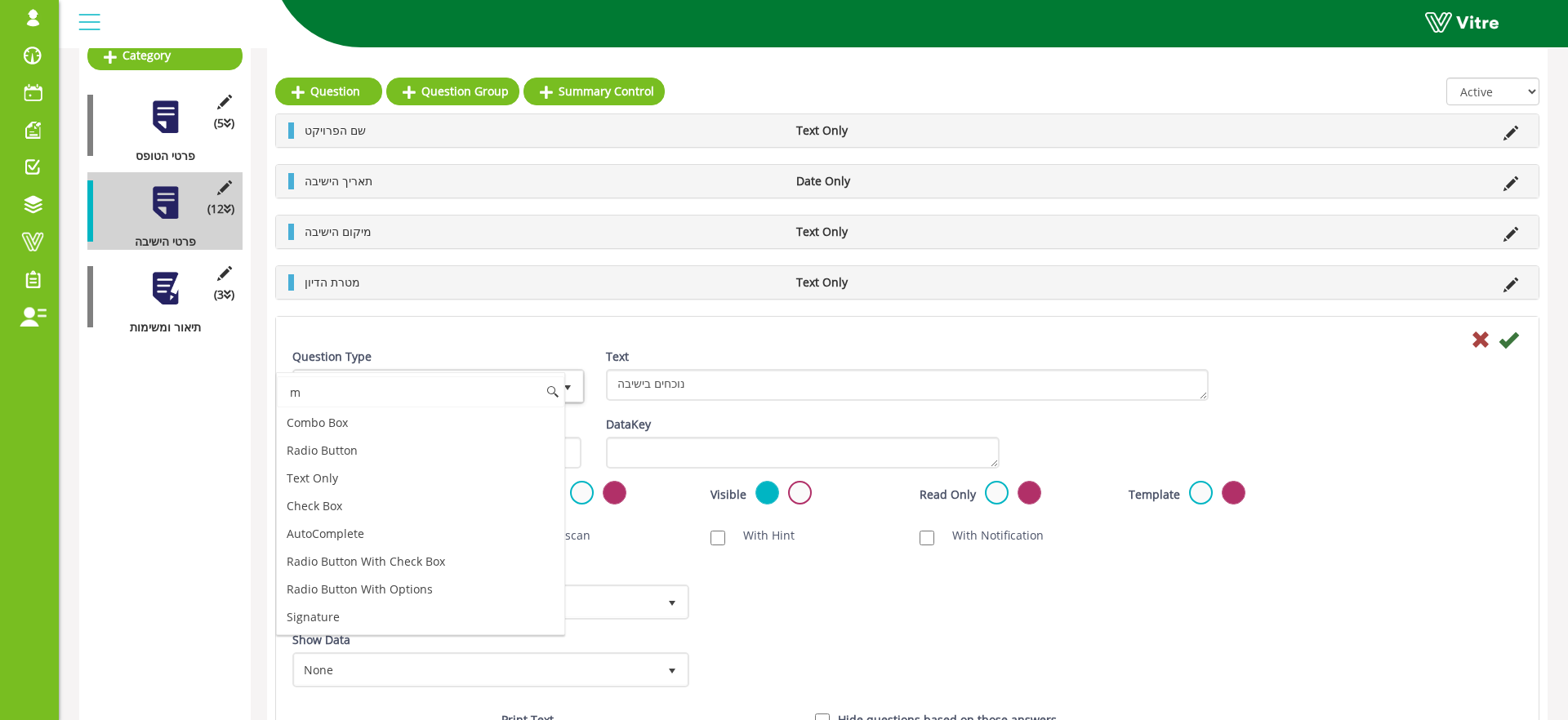
type input "mu"
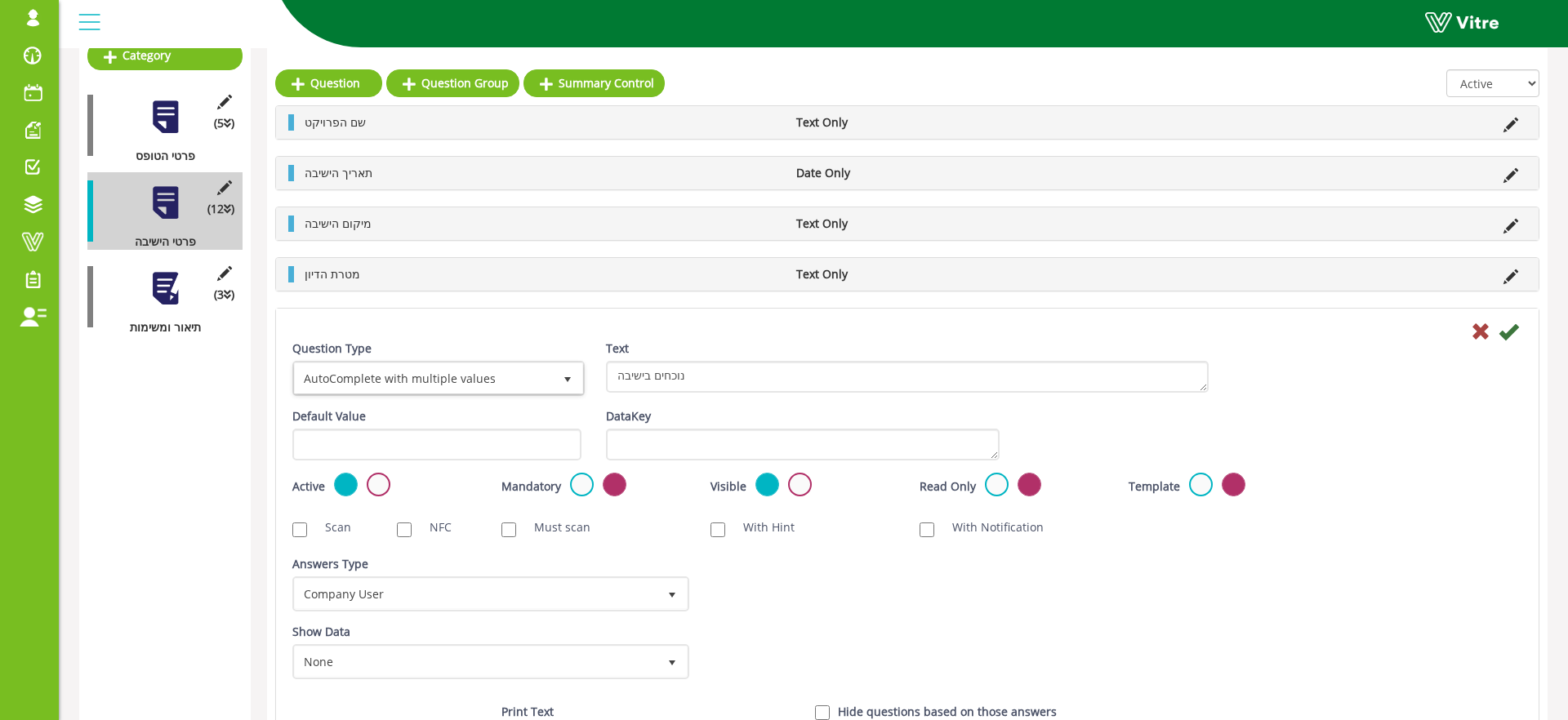
scroll to position [238, 0]
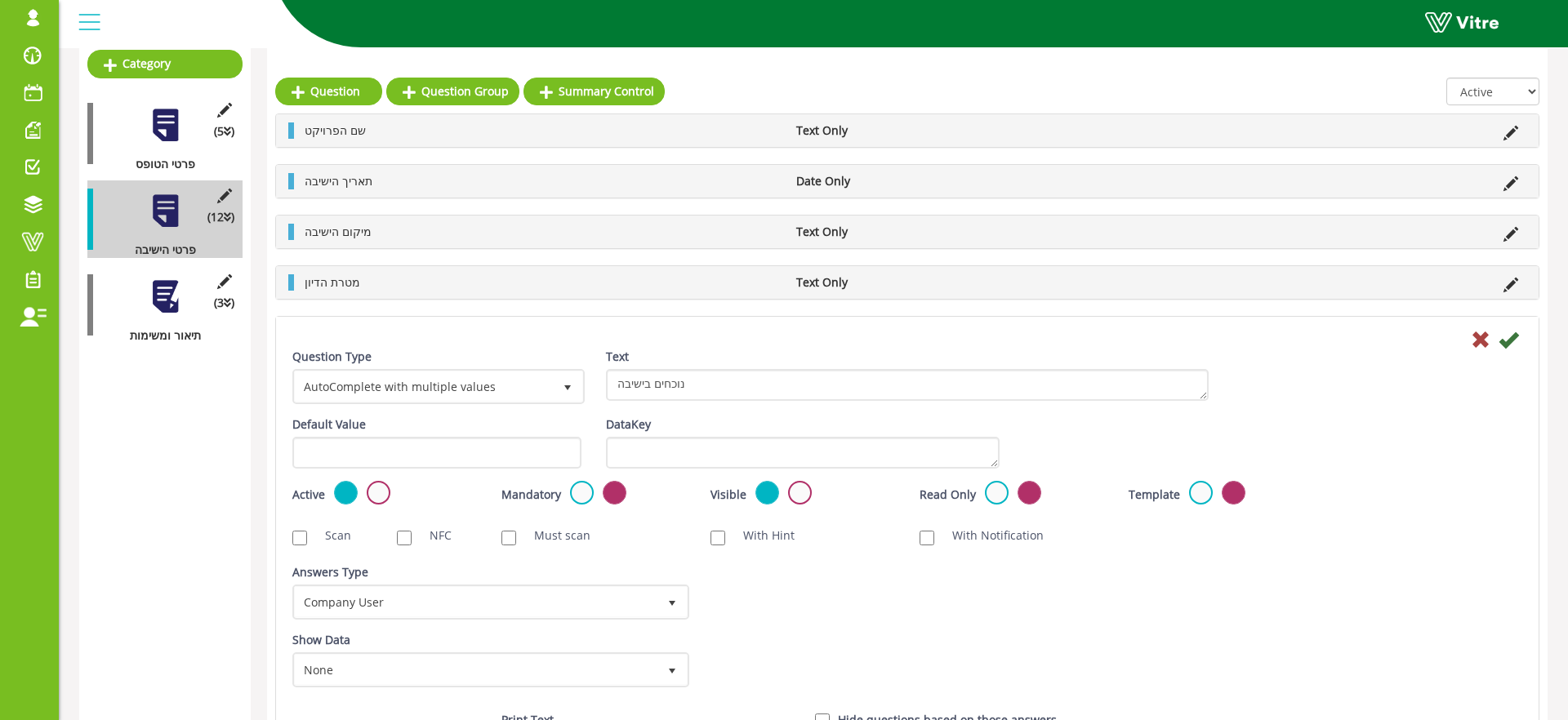
click at [252, 424] on div "Summary data table Category (5 ) פרטי הטופס (12 ) פרטי הישיבה (3 ) תיאור ומשימו…" at bounding box center [813, 510] width 1468 height 1042
click at [1479, 344] on icon at bounding box center [1481, 339] width 19 height 19
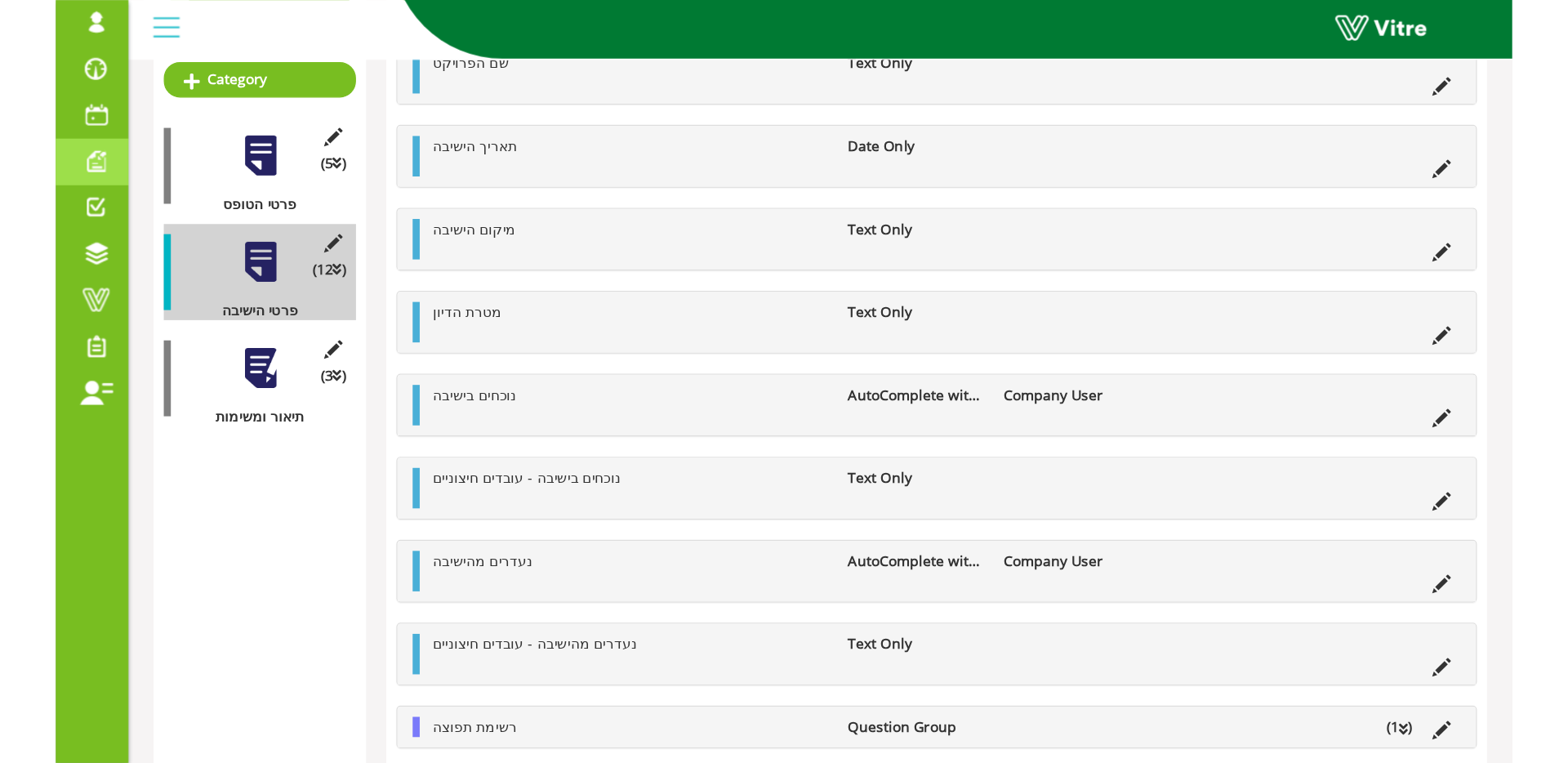
scroll to position [30, 0]
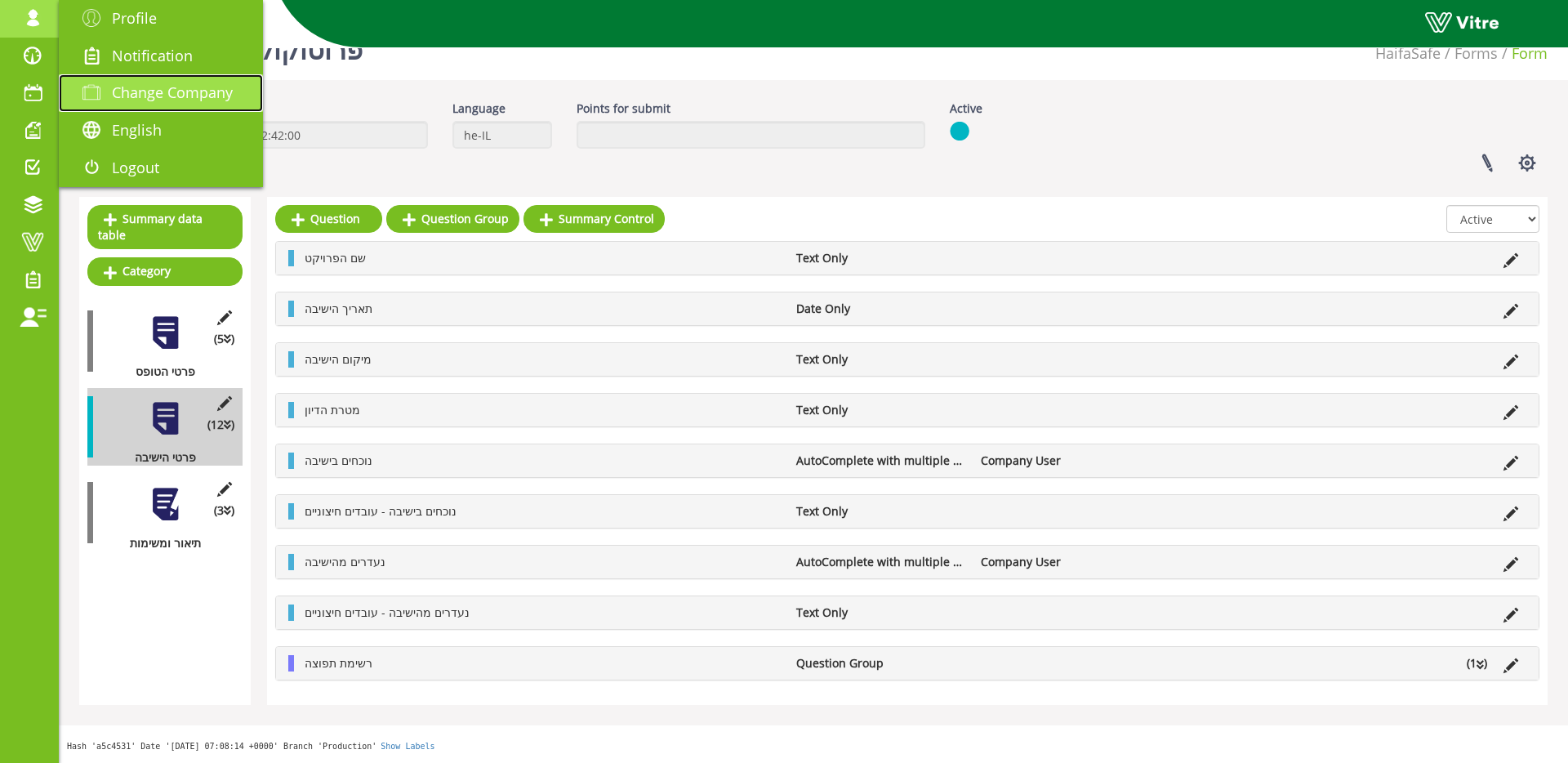
click at [135, 82] on span "Change Company" at bounding box center [172, 92] width 121 height 19
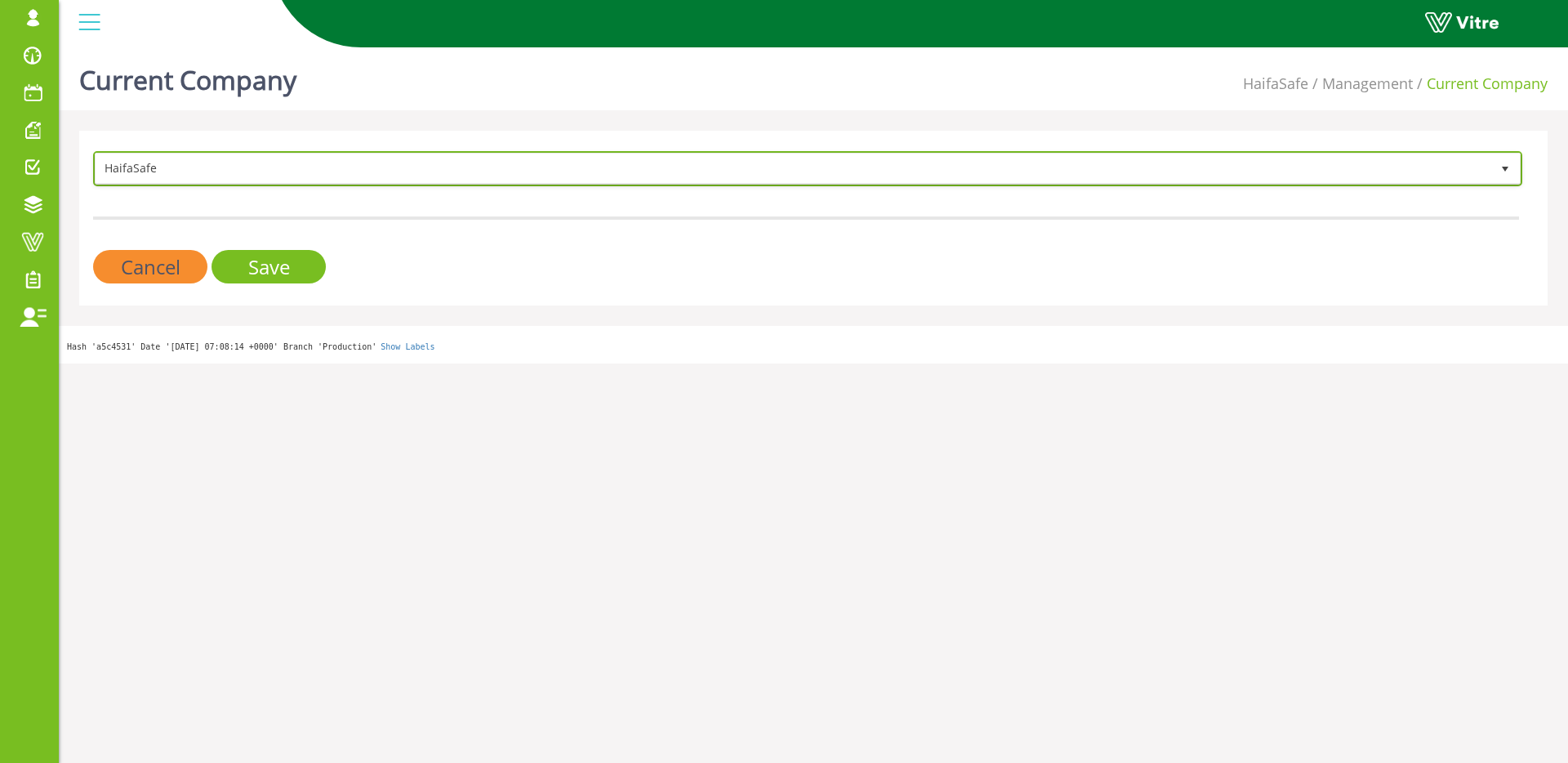
click at [257, 178] on span "HaifaSafe" at bounding box center [793, 168] width 1395 height 29
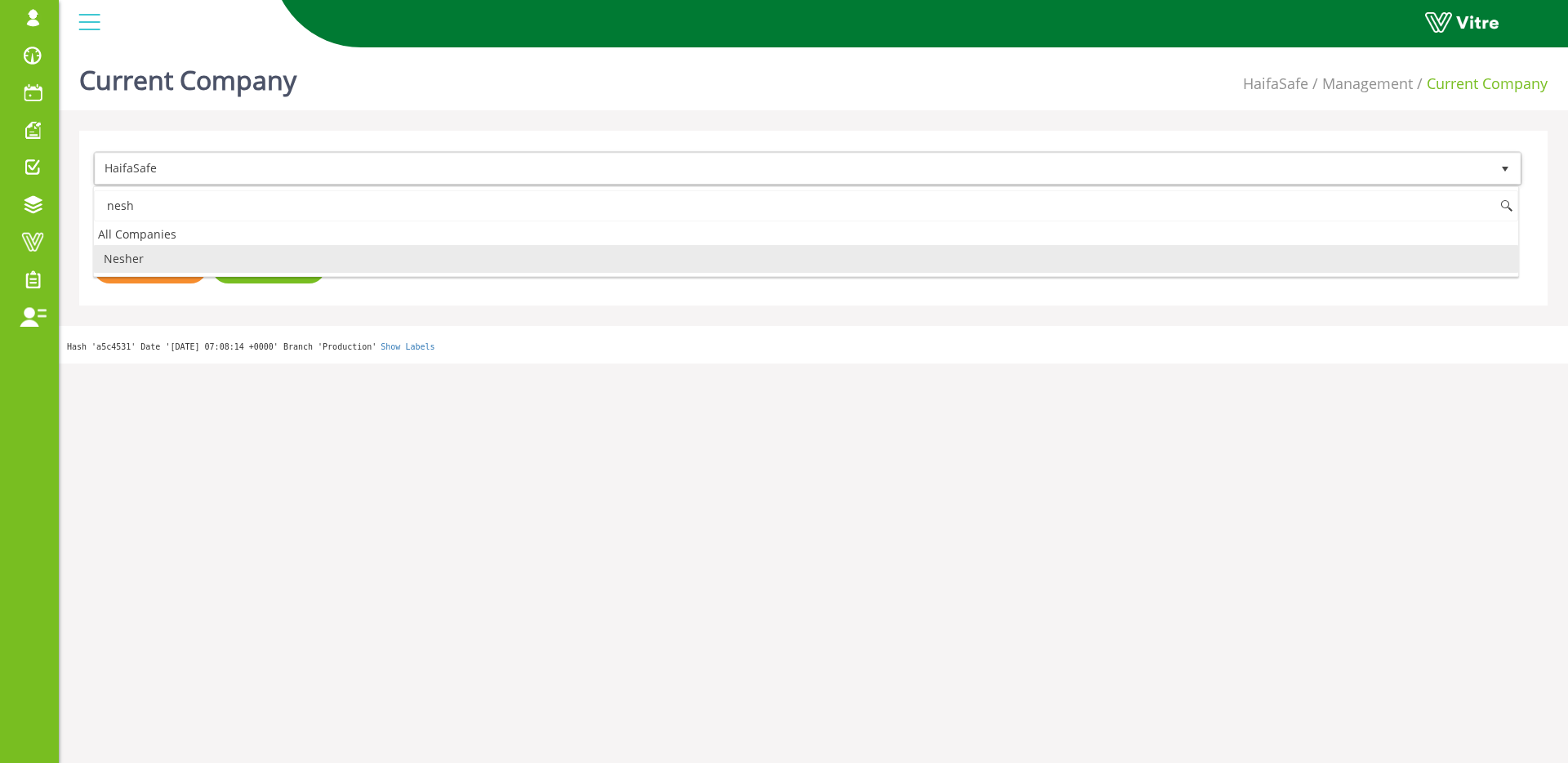
click at [208, 257] on li "Nesher" at bounding box center [806, 259] width 1425 height 28
type input "nesh"
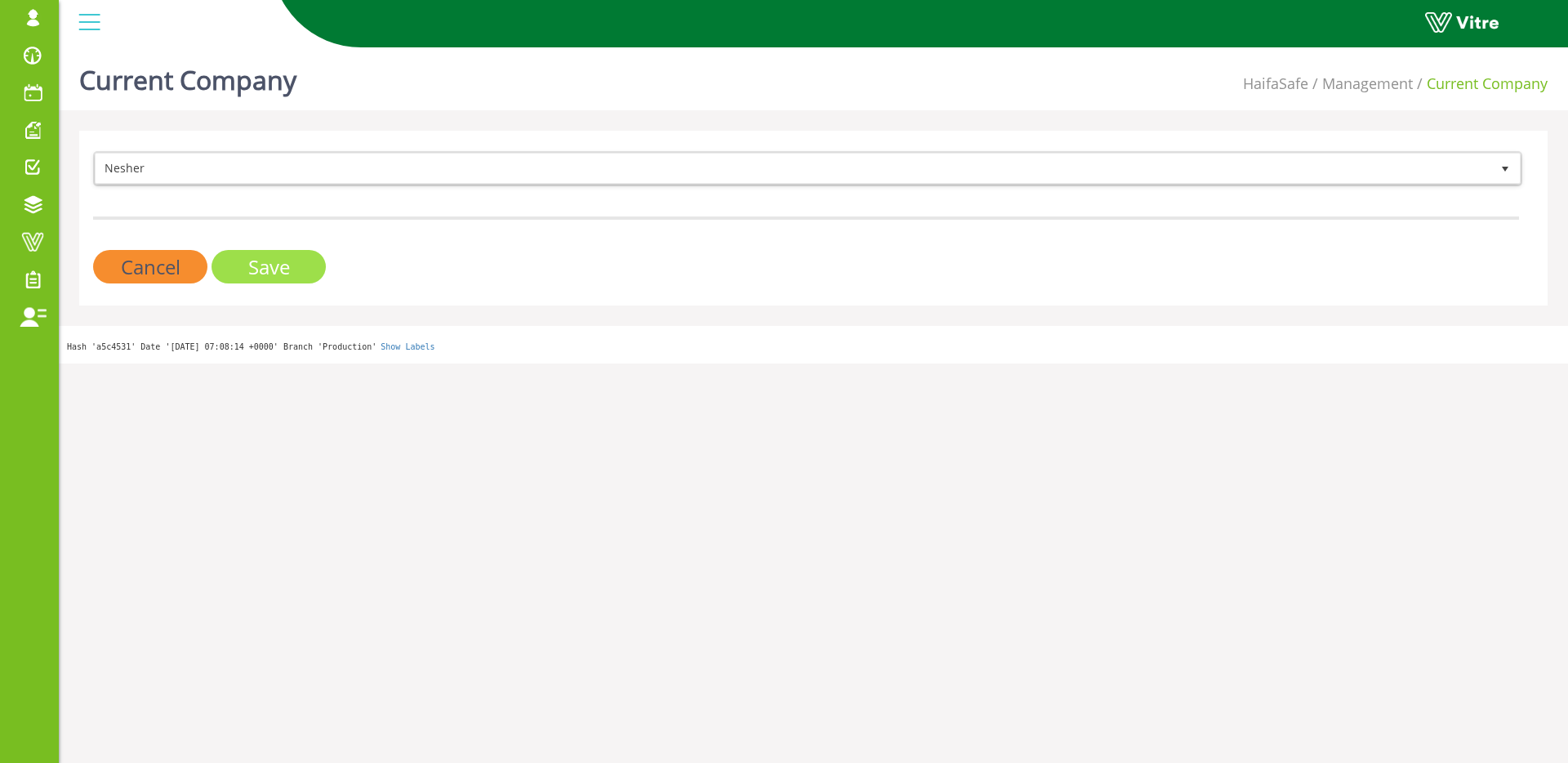
click at [268, 266] on input "Save" at bounding box center [269, 267] width 114 height 34
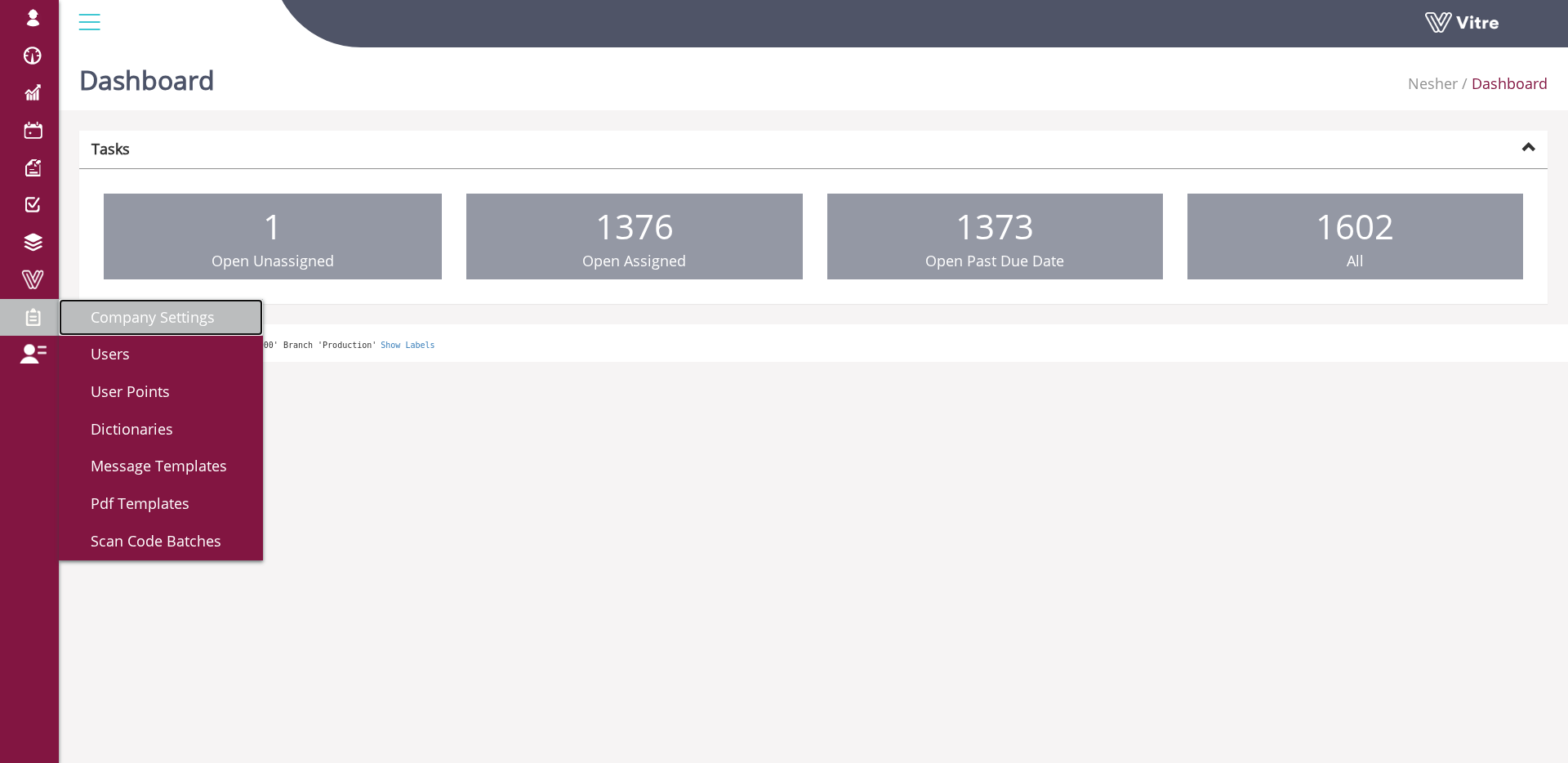
click at [198, 329] on link "Company Settings" at bounding box center [160, 317] width 204 height 38
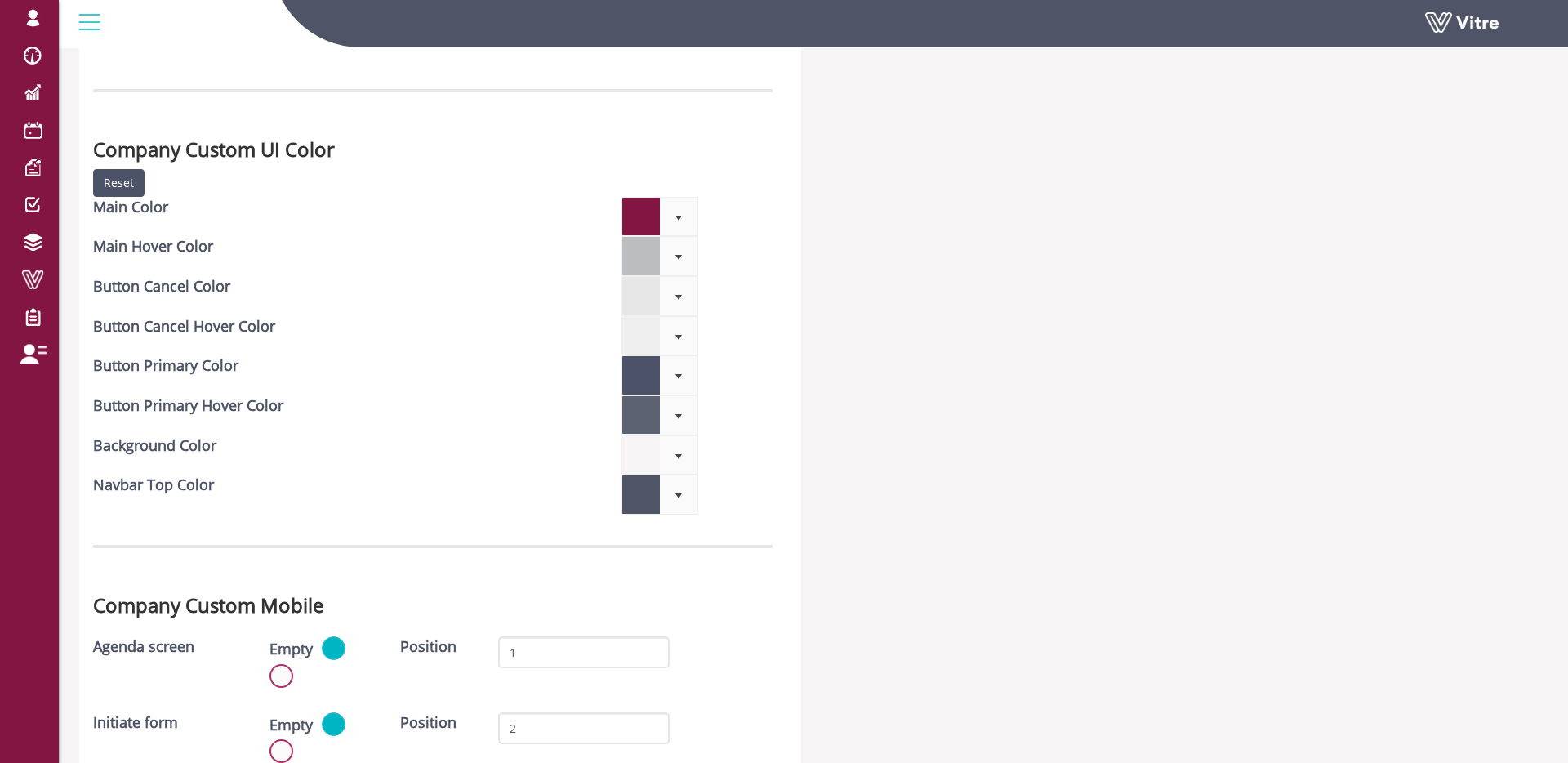
scroll to position [4269, 0]
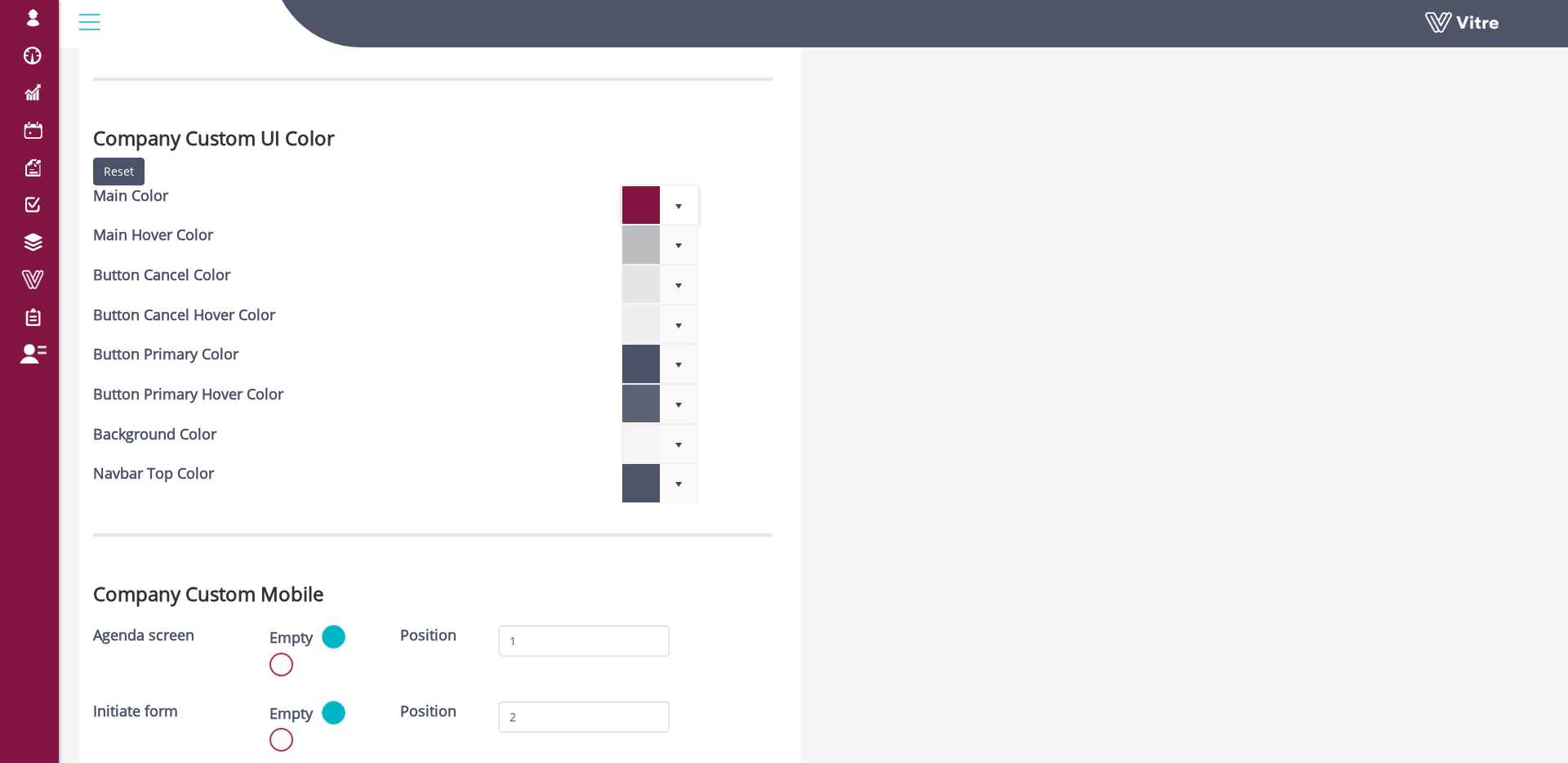
click at [672, 208] on span "select" at bounding box center [679, 207] width 14 height 14
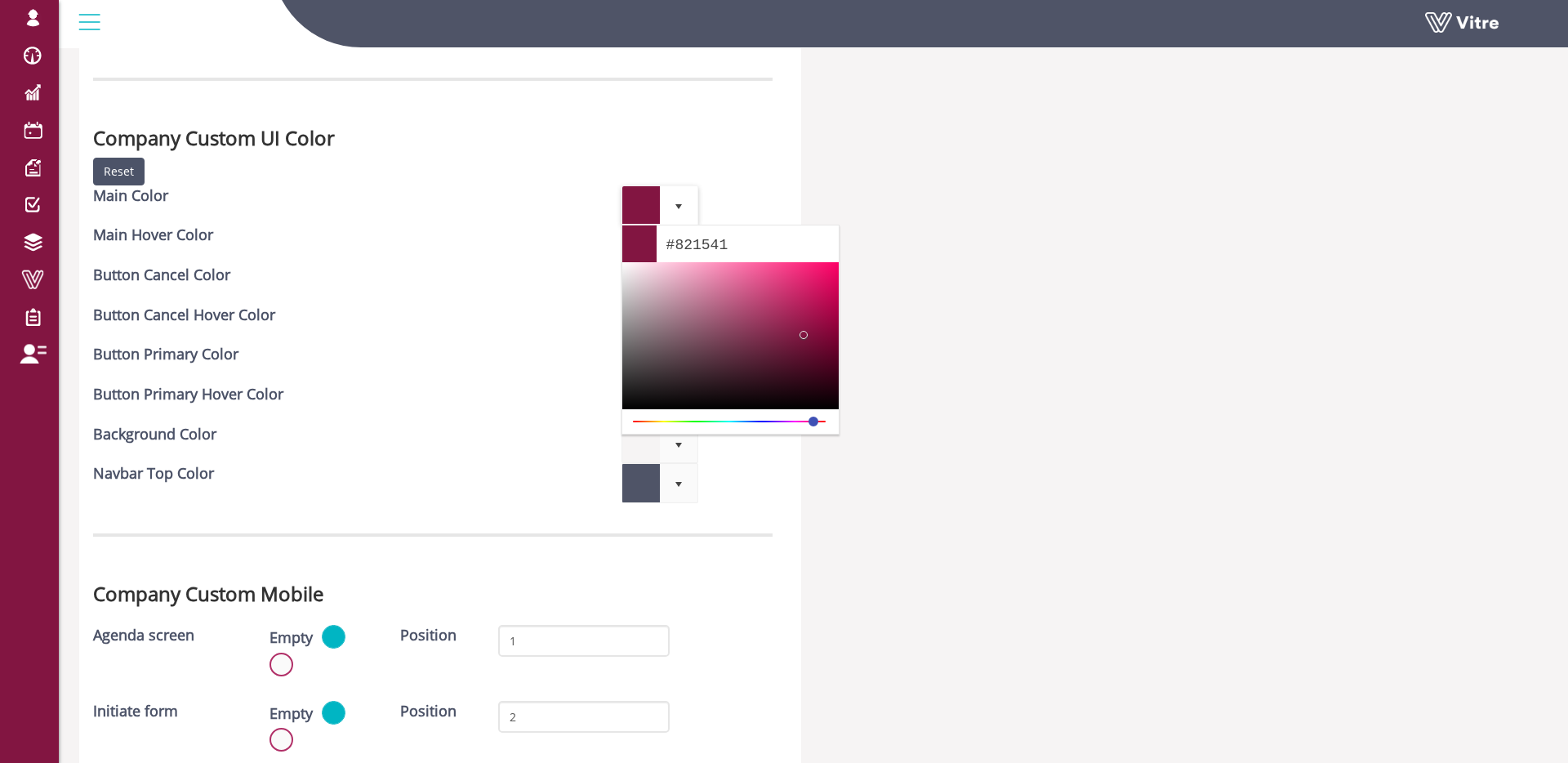
click at [730, 250] on input "#821541" at bounding box center [737, 244] width 160 height 37
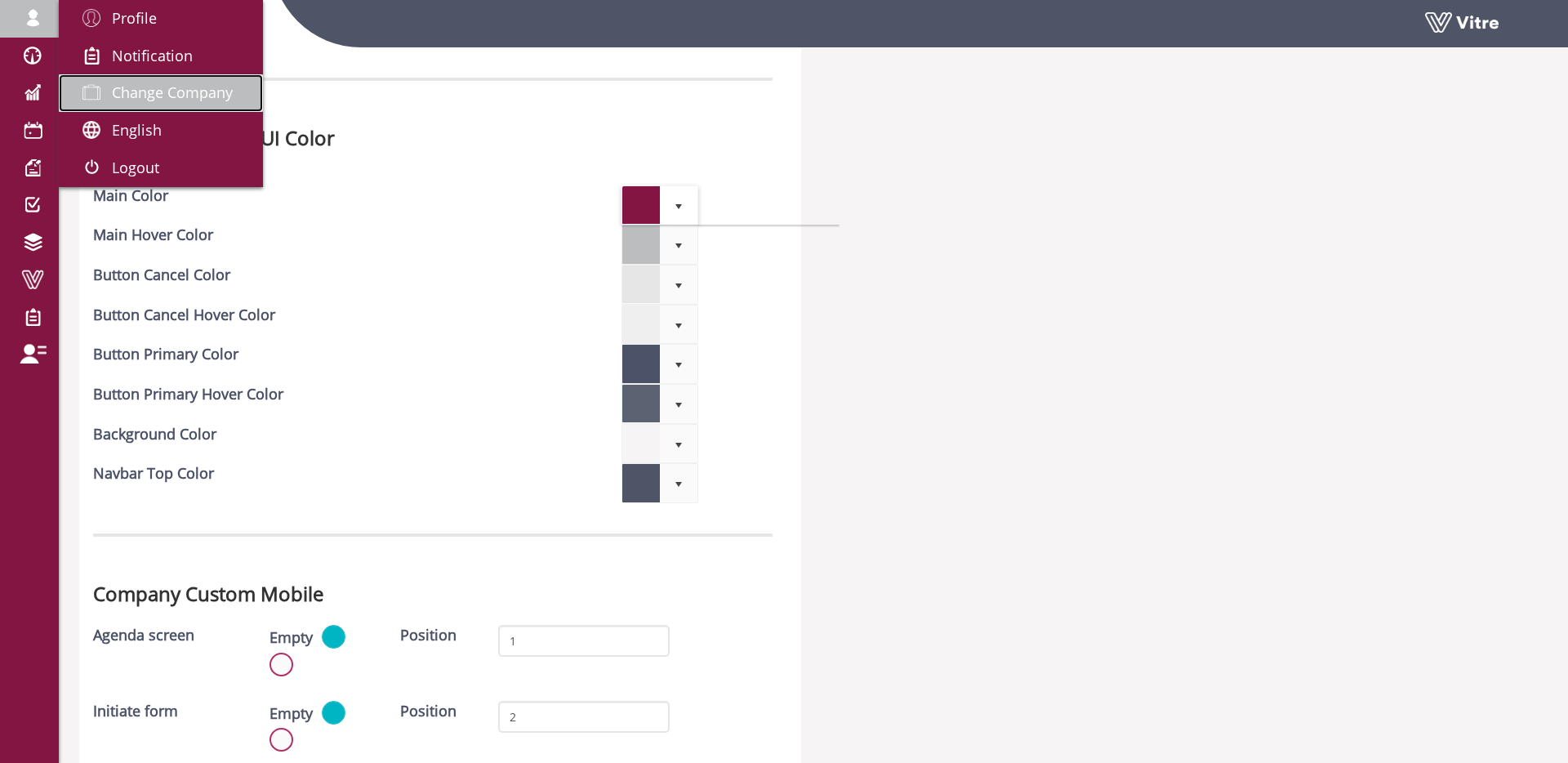
click at [168, 101] on span "Change Company" at bounding box center [172, 92] width 121 height 19
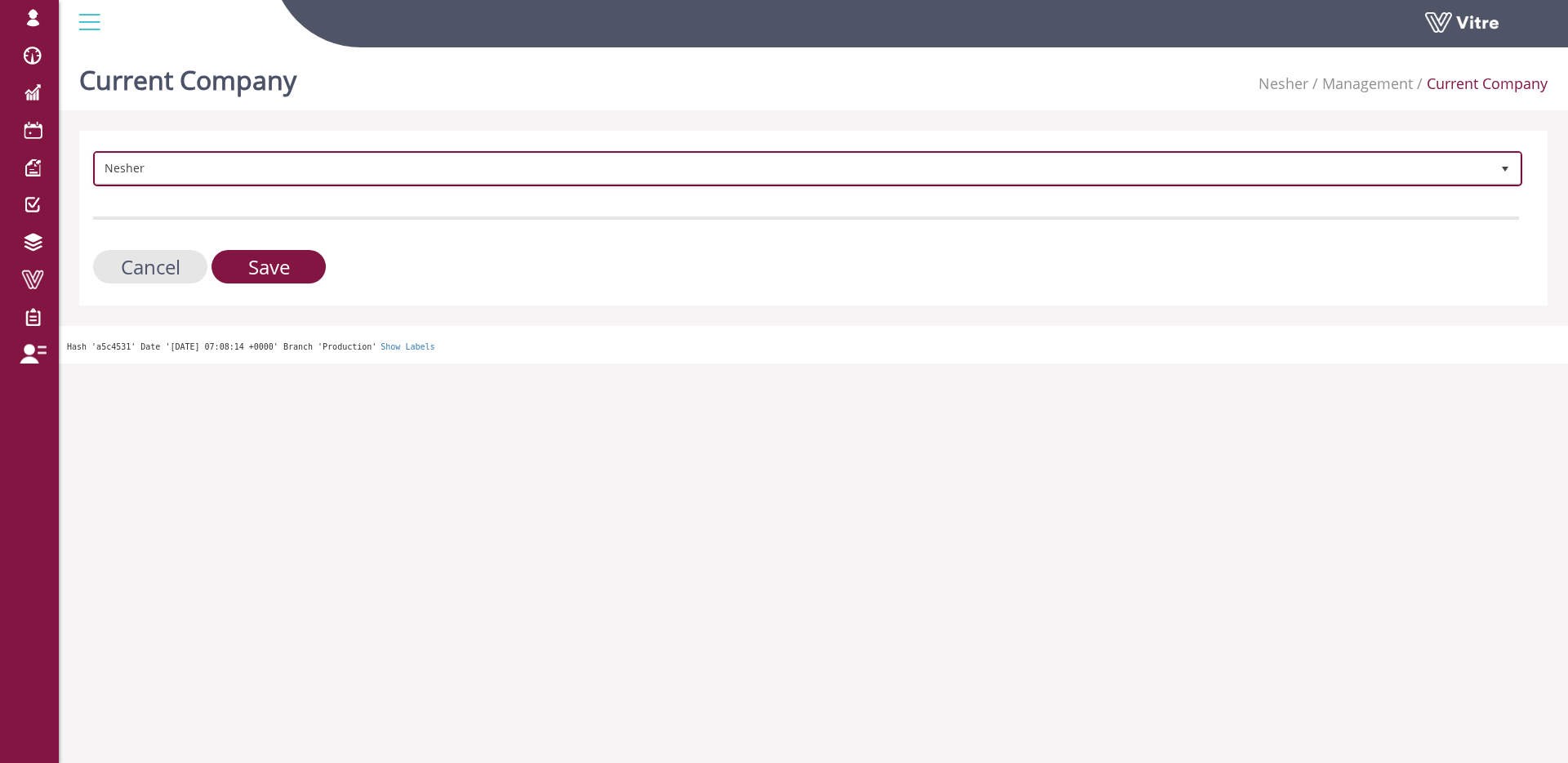
click at [197, 173] on span "Nesher" at bounding box center [793, 168] width 1395 height 29
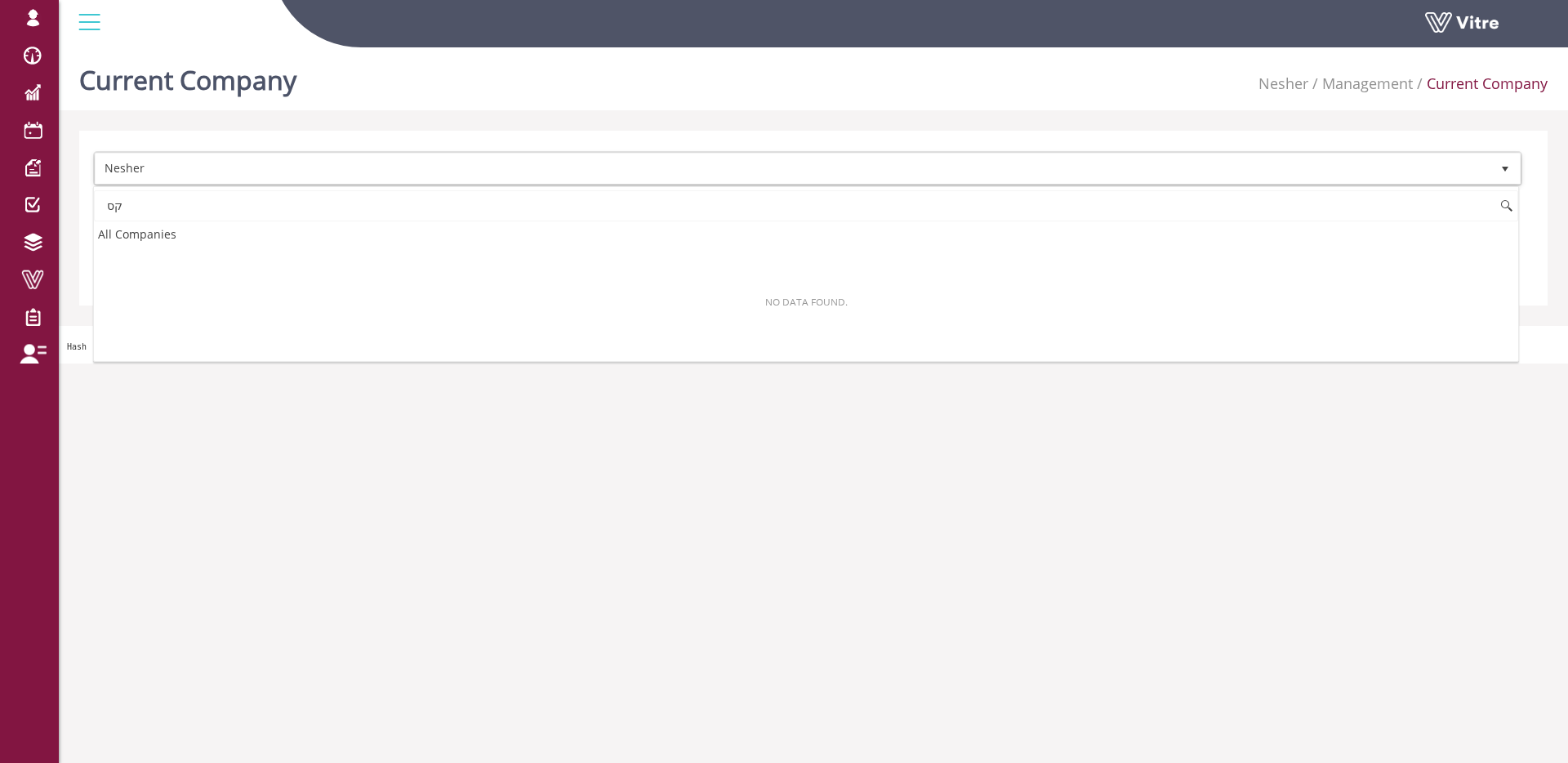
type input "ק"
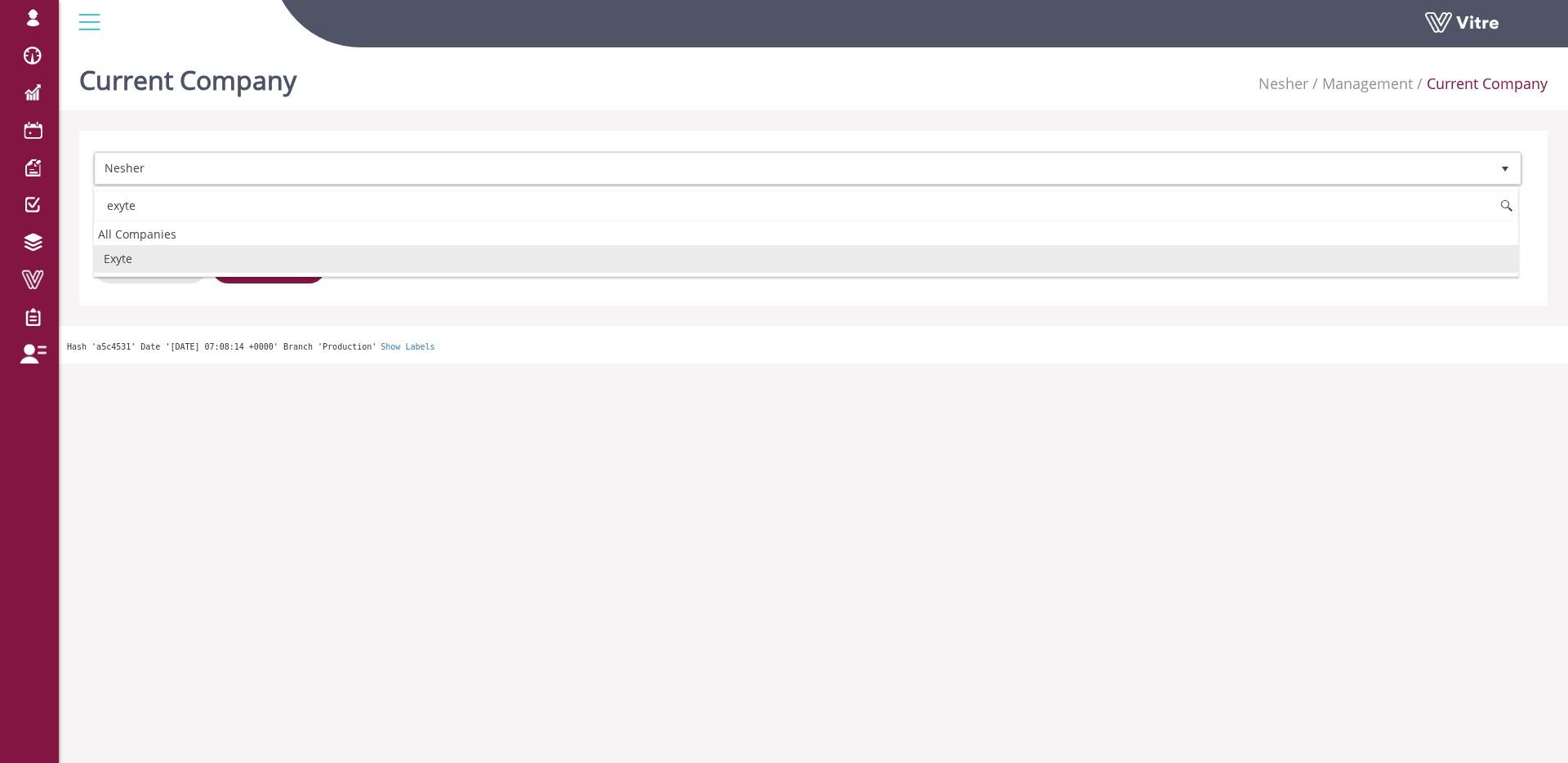
type input "exyte"
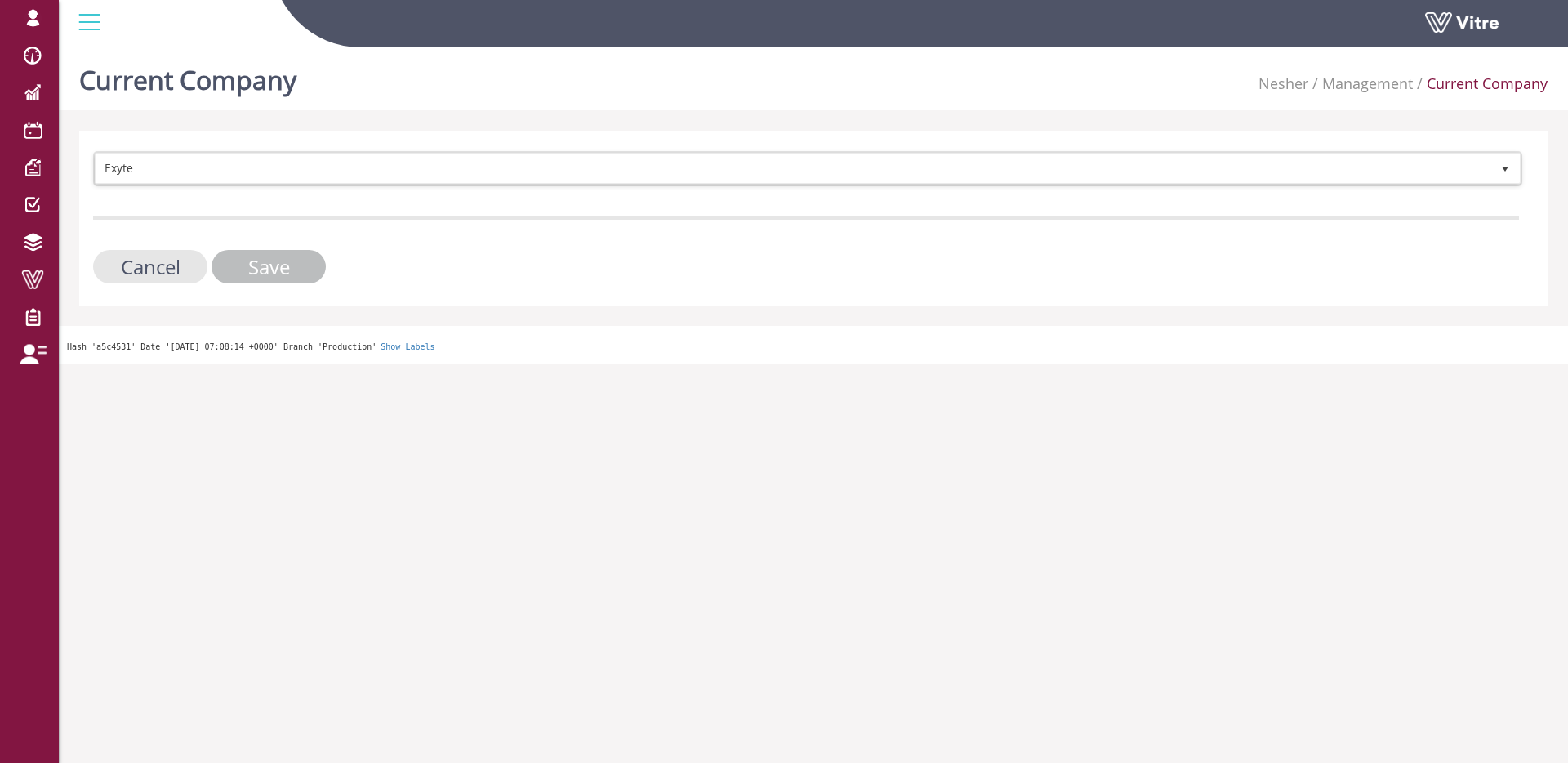
click at [273, 267] on input "Save" at bounding box center [269, 267] width 114 height 34
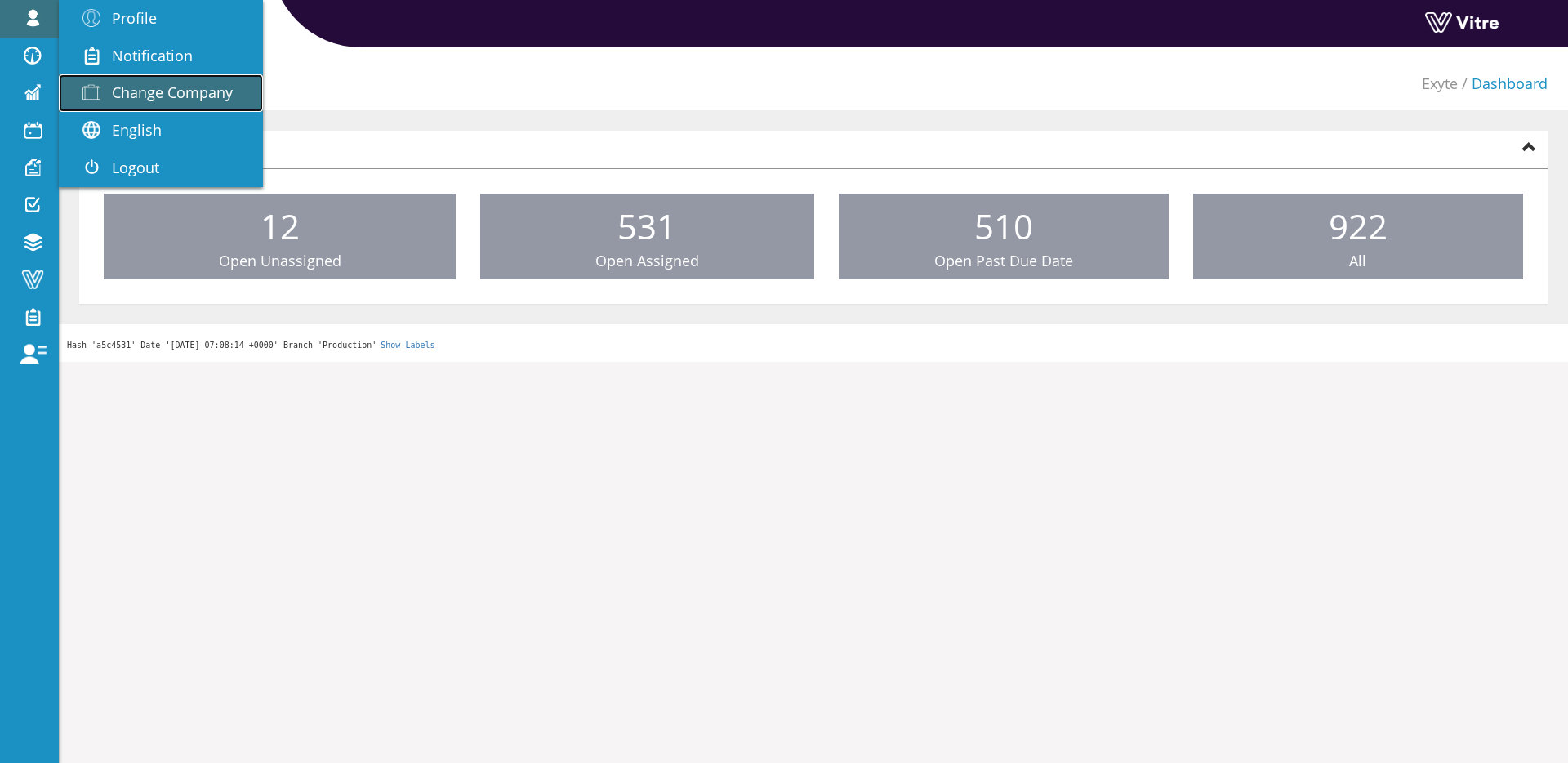
click at [126, 88] on span "Change Company" at bounding box center [172, 92] width 121 height 19
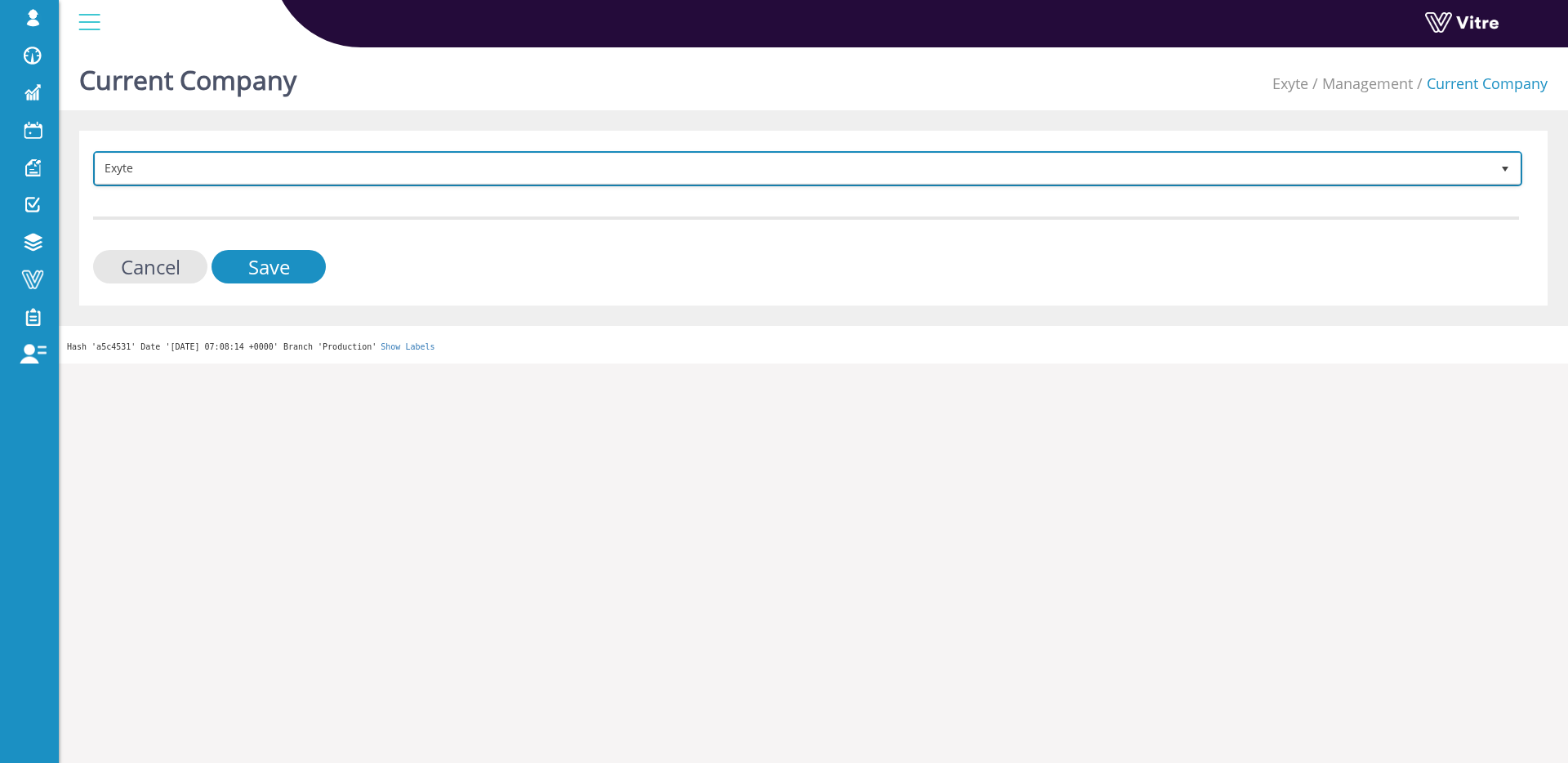
click at [163, 176] on span "Exyte" at bounding box center [793, 168] width 1395 height 29
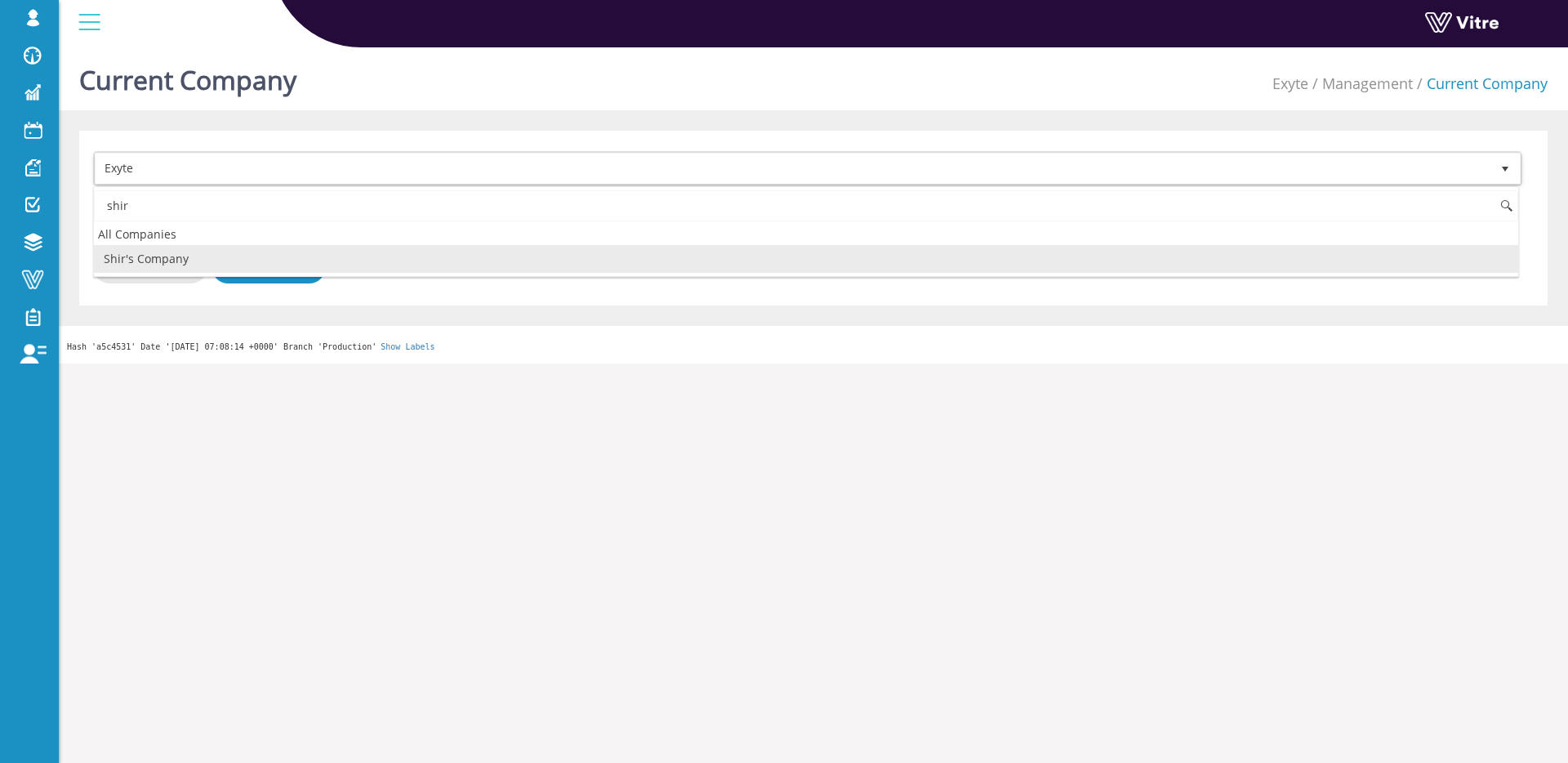
click at [177, 258] on li "Shir's Company" at bounding box center [806, 259] width 1425 height 28
type input "shir"
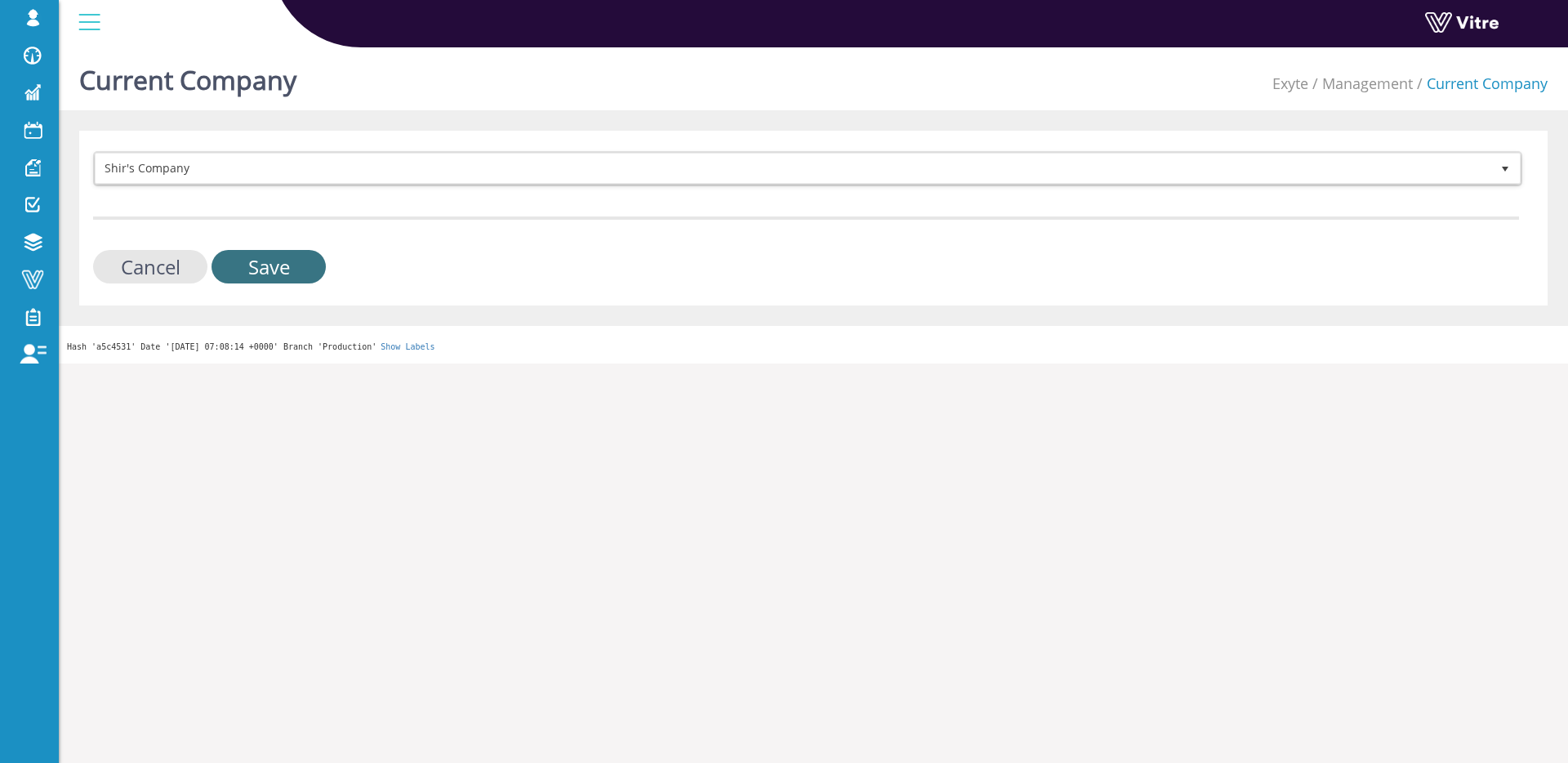
click at [273, 276] on input "Save" at bounding box center [269, 267] width 114 height 34
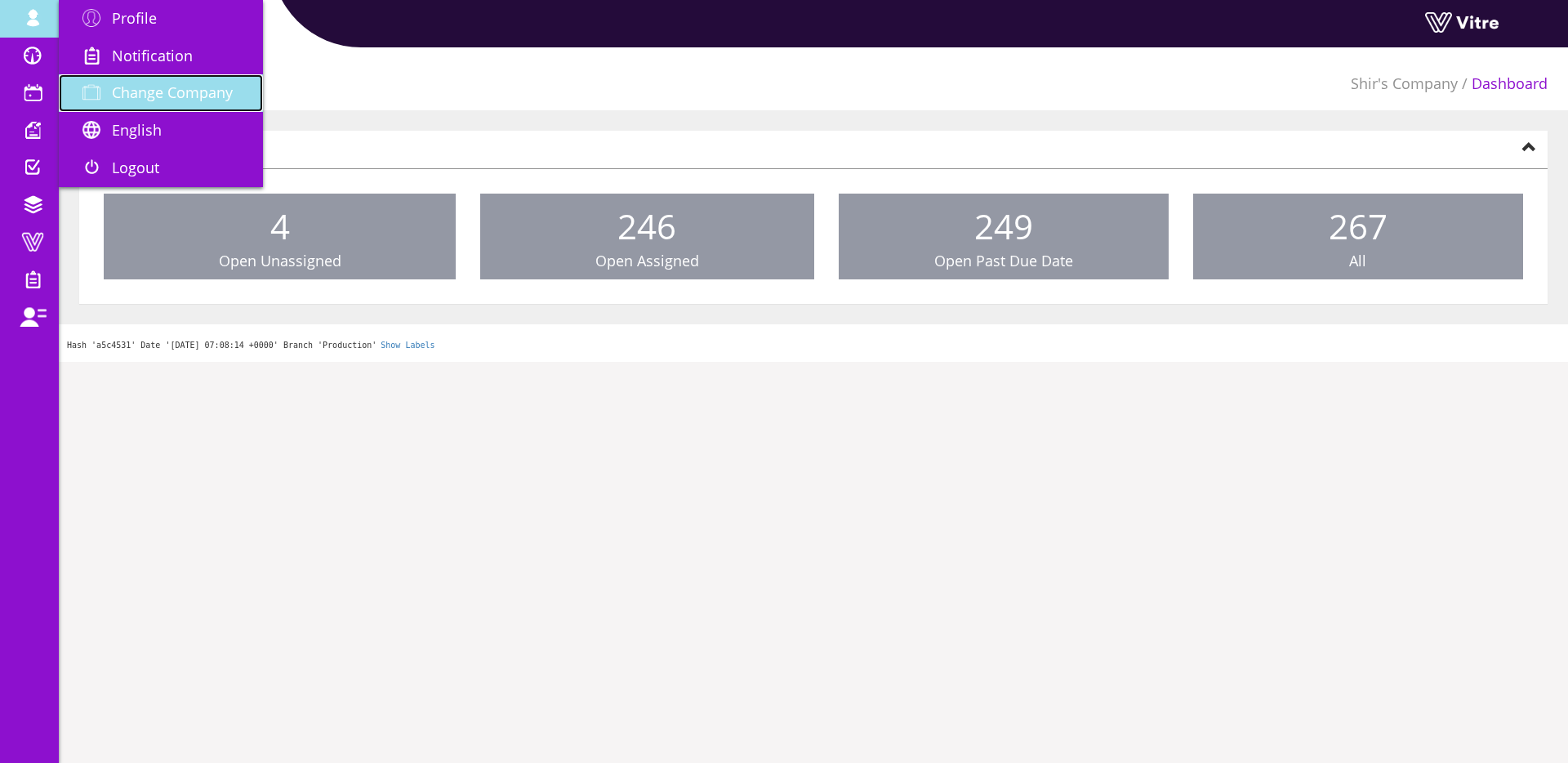
click at [119, 85] on span "Change Company" at bounding box center [172, 92] width 121 height 19
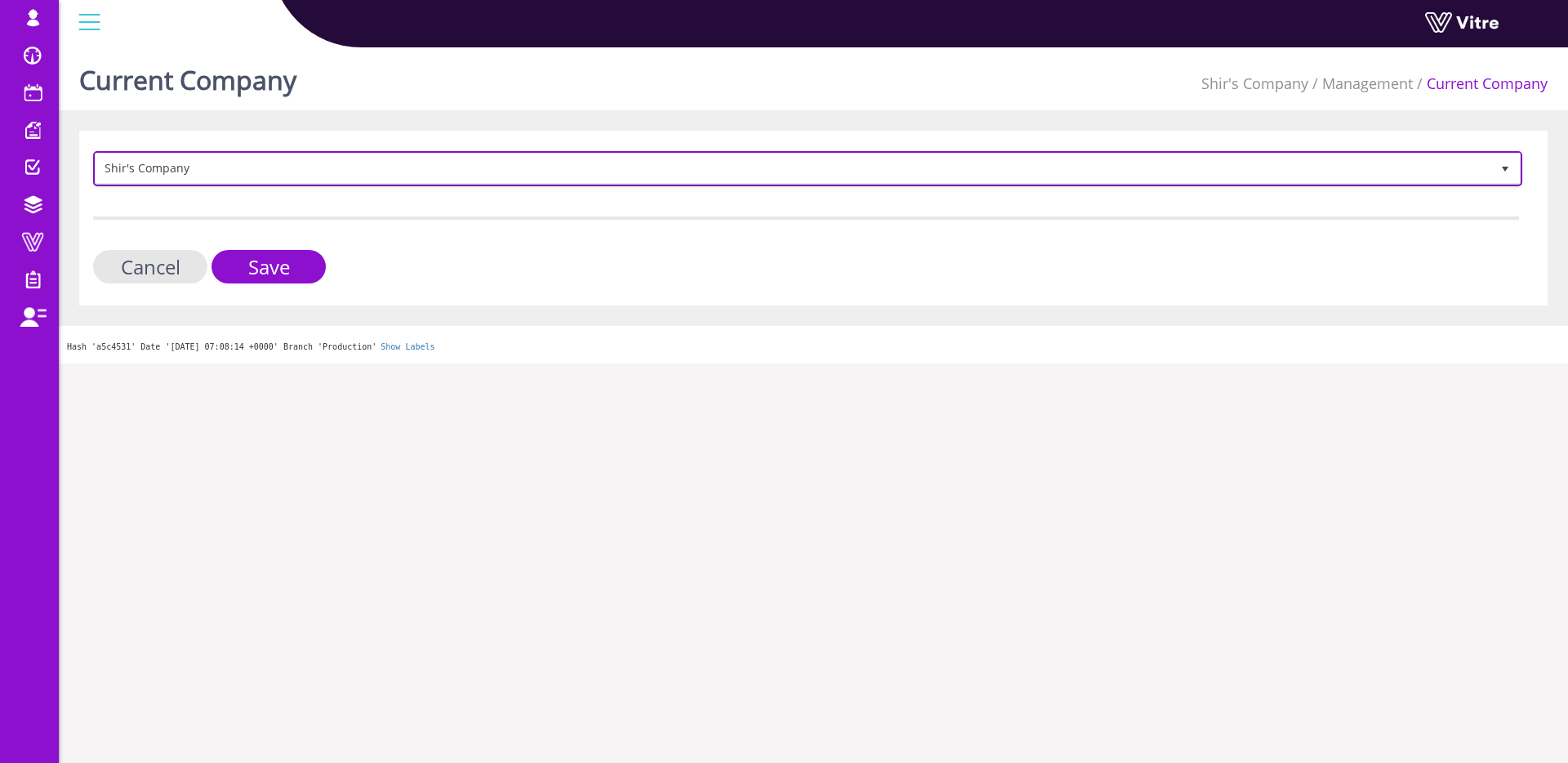
click at [576, 181] on span "Shir's Company" at bounding box center [793, 168] width 1395 height 29
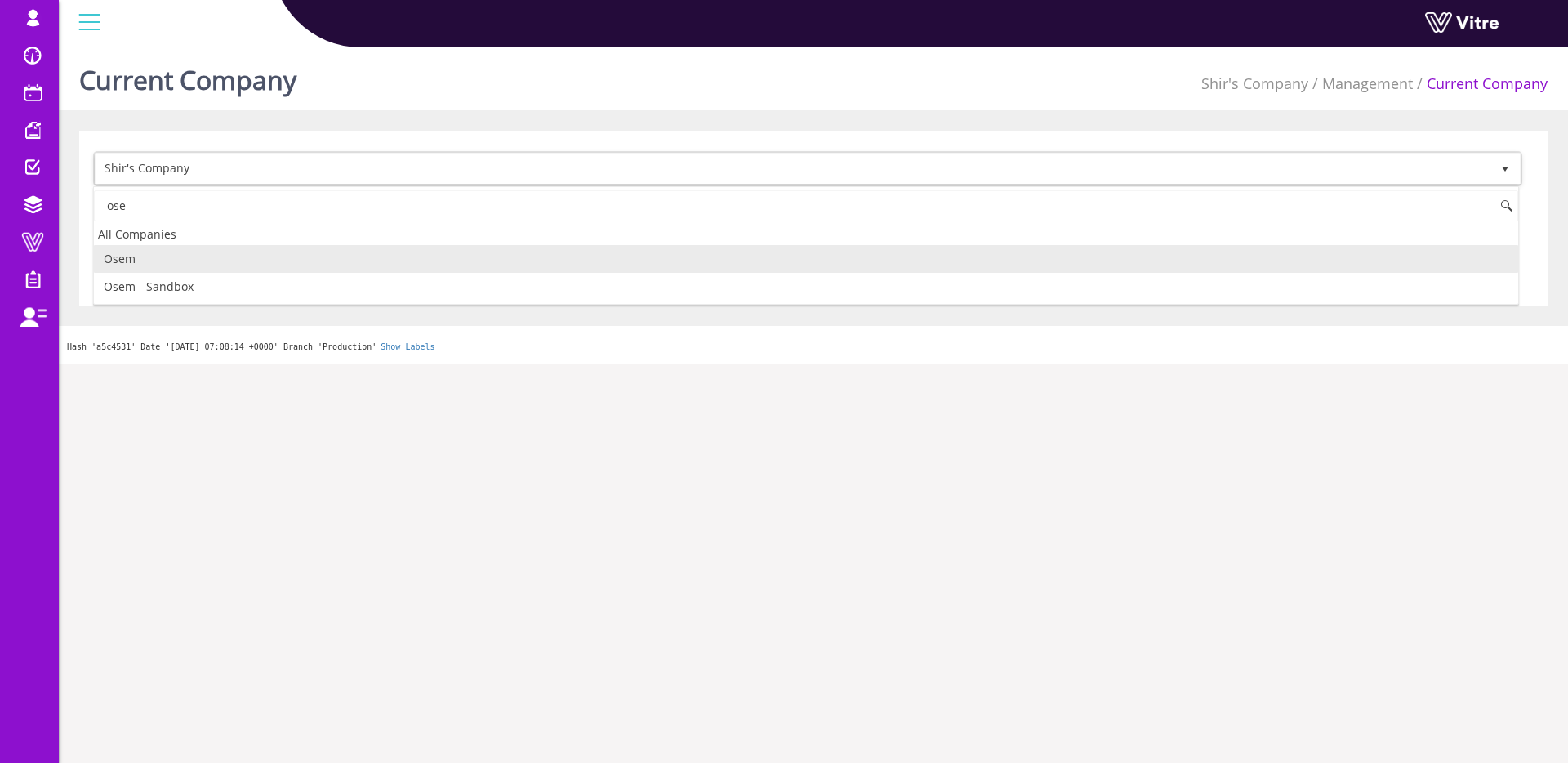
click at [328, 264] on li "Osem" at bounding box center [806, 259] width 1425 height 28
type input "ose"
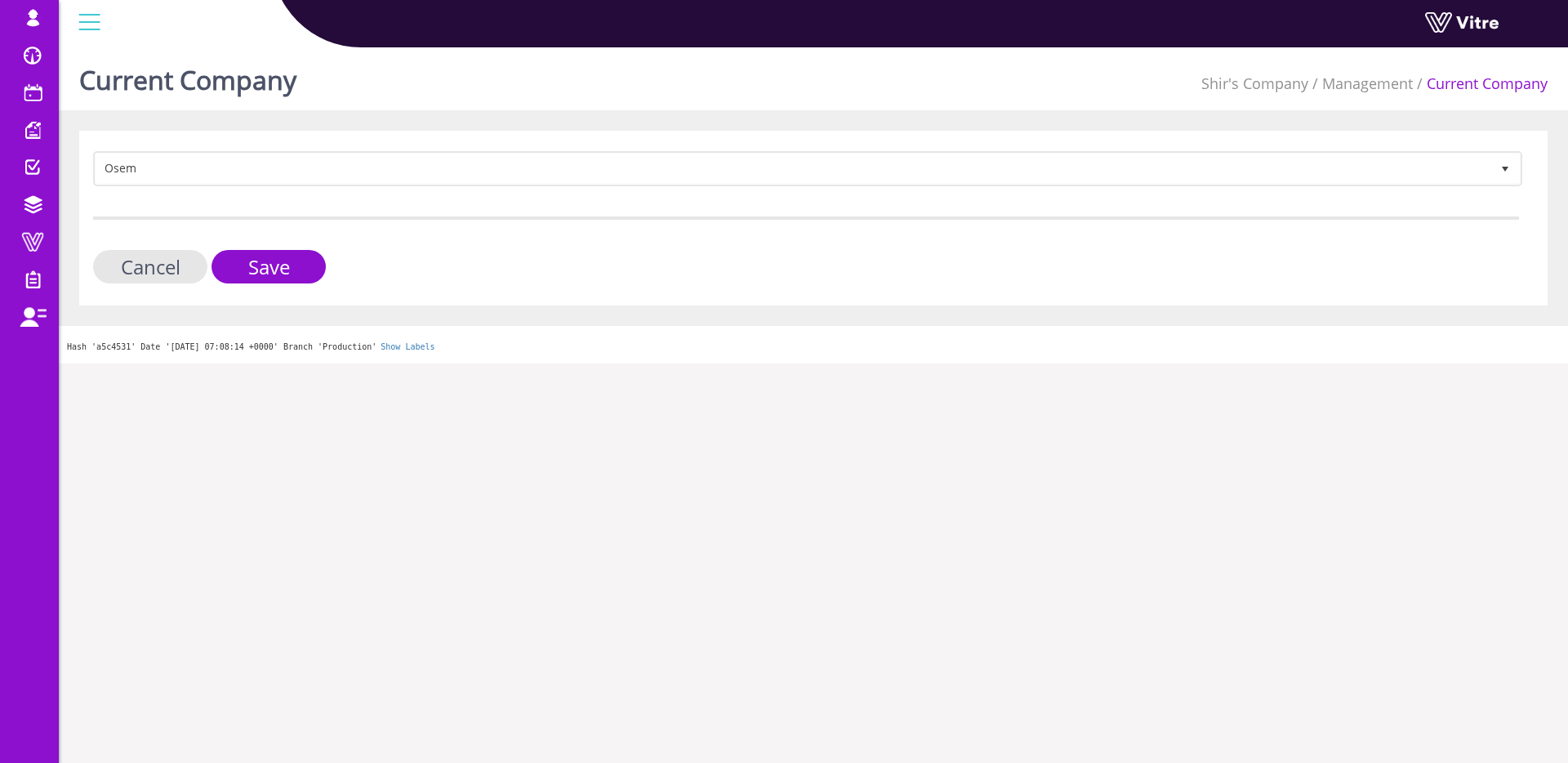
click at [329, 269] on div "Cancel Save" at bounding box center [805, 267] width 1426 height 34
click at [319, 266] on input "Save" at bounding box center [269, 267] width 114 height 34
